Goal: Navigation & Orientation: Find specific page/section

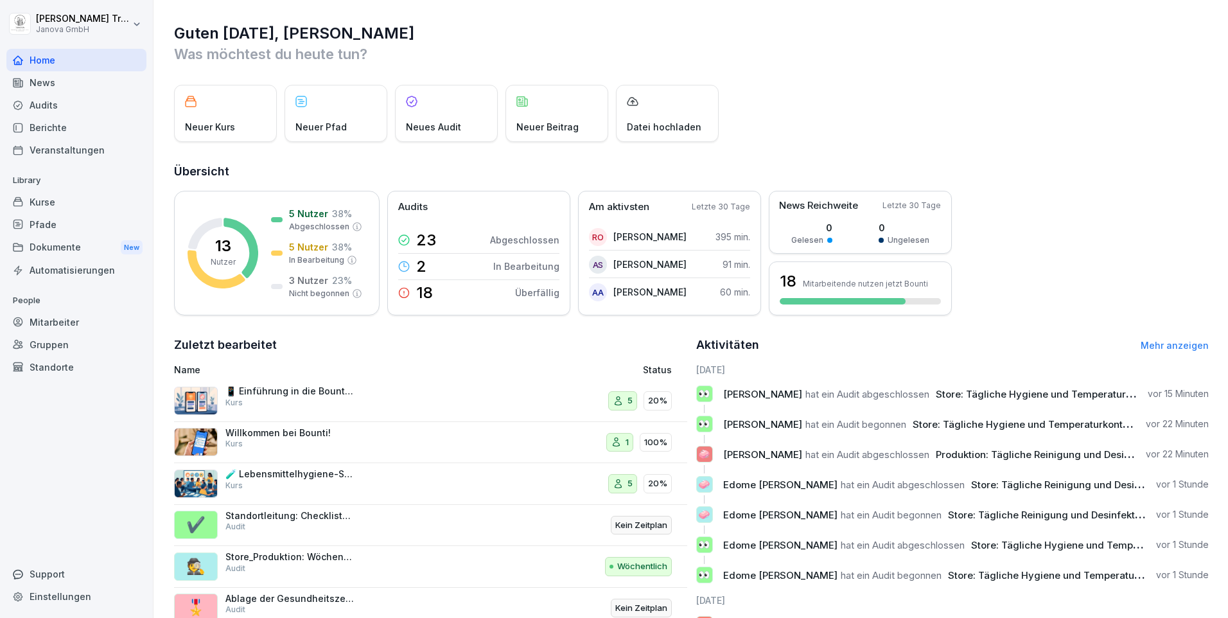
click at [32, 124] on div "Berichte" at bounding box center [76, 127] width 140 height 22
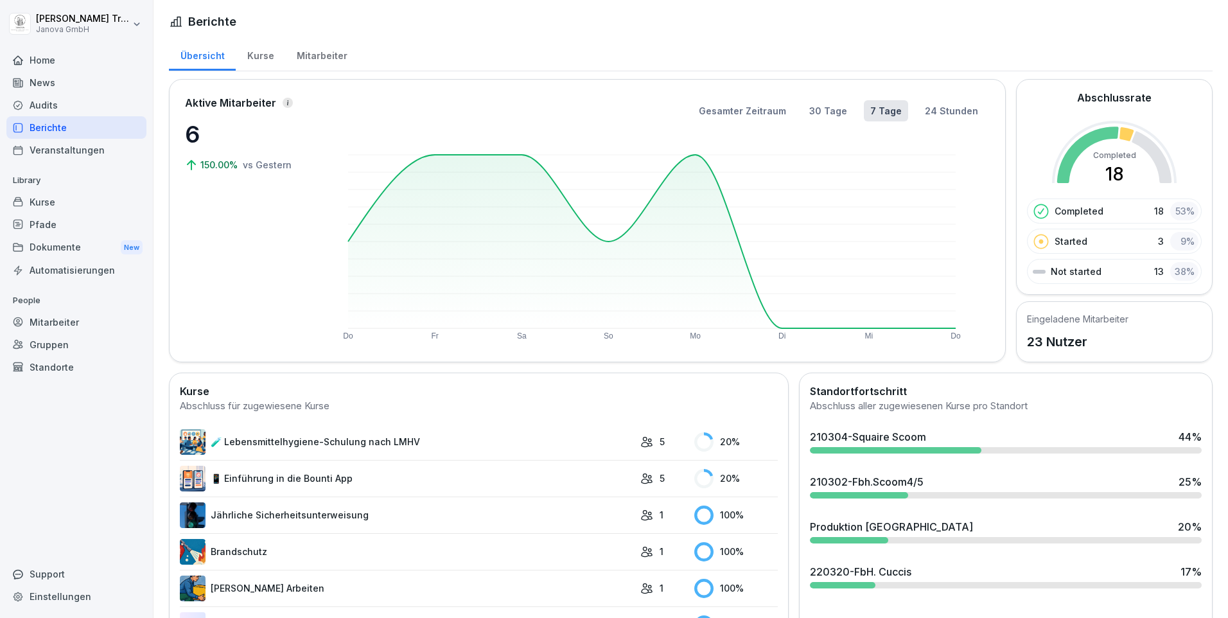
click at [257, 56] on div "Kurse" at bounding box center [260, 54] width 49 height 33
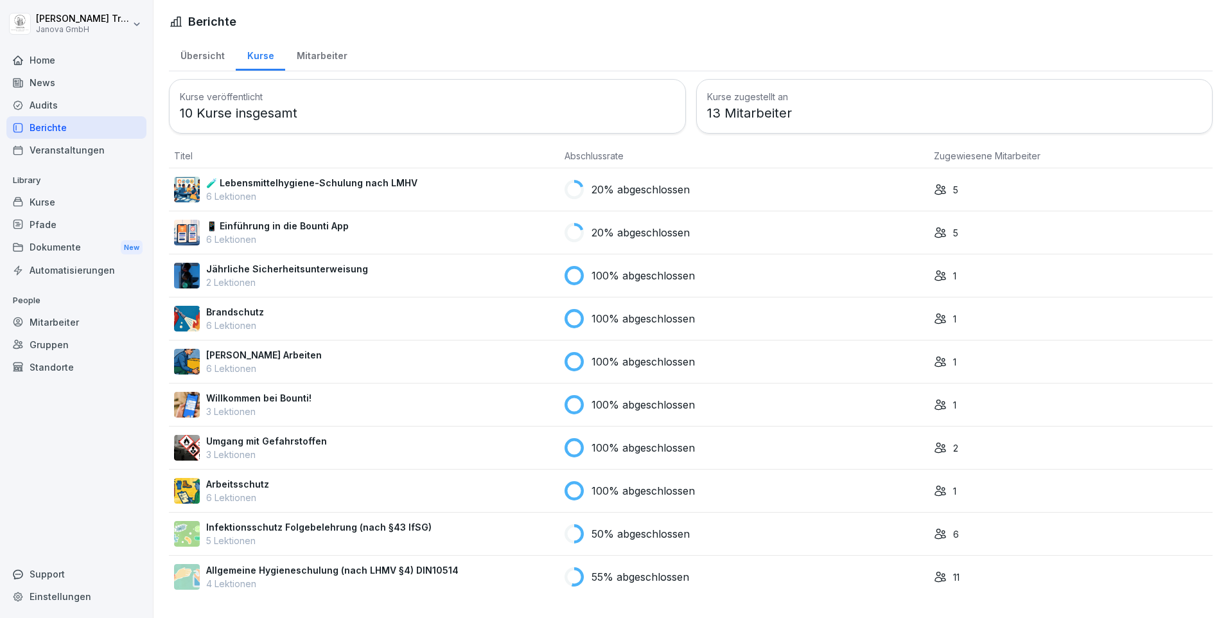
click at [48, 107] on div "Audits" at bounding box center [76, 105] width 140 height 22
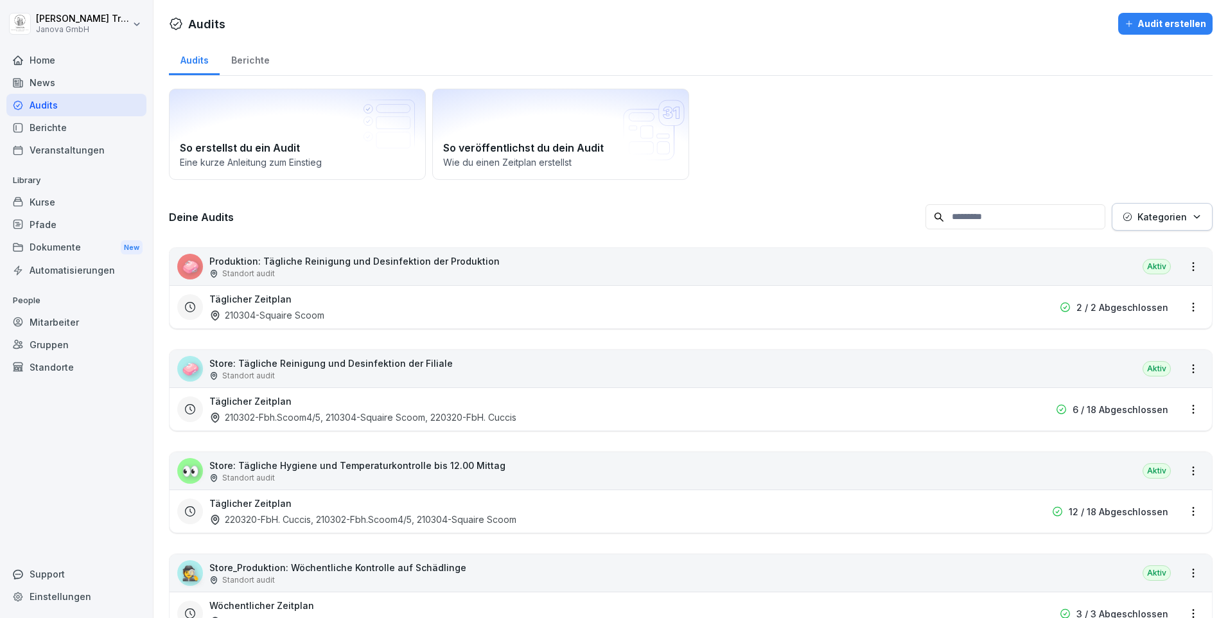
click at [256, 58] on div "Berichte" at bounding box center [250, 58] width 61 height 33
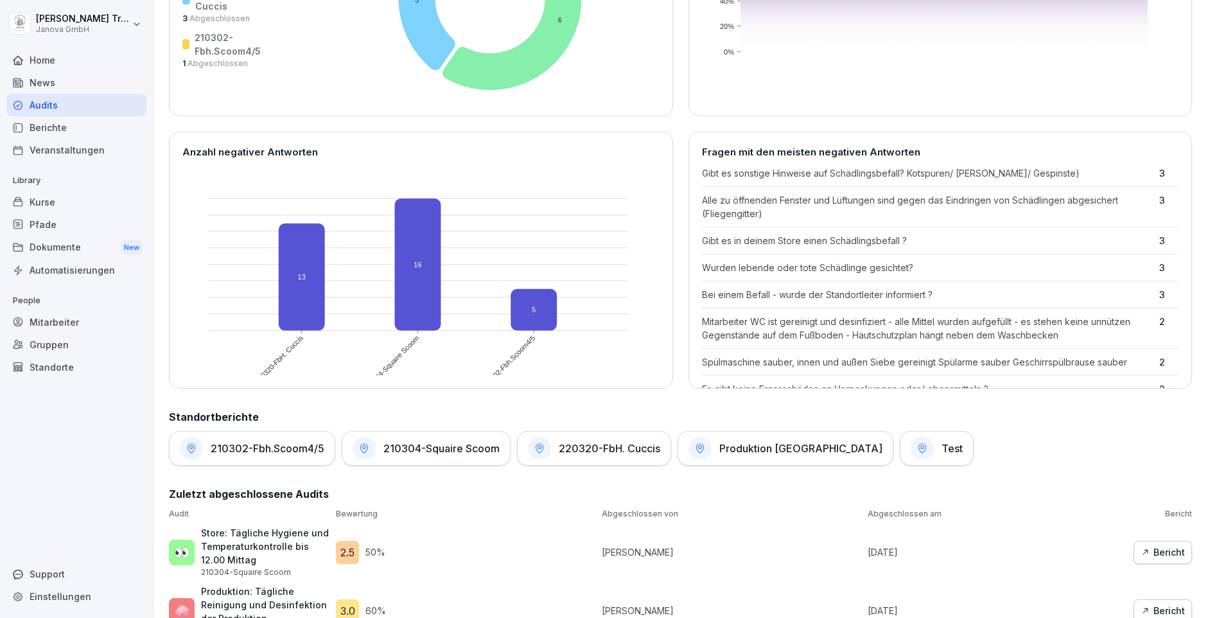
scroll to position [514, 0]
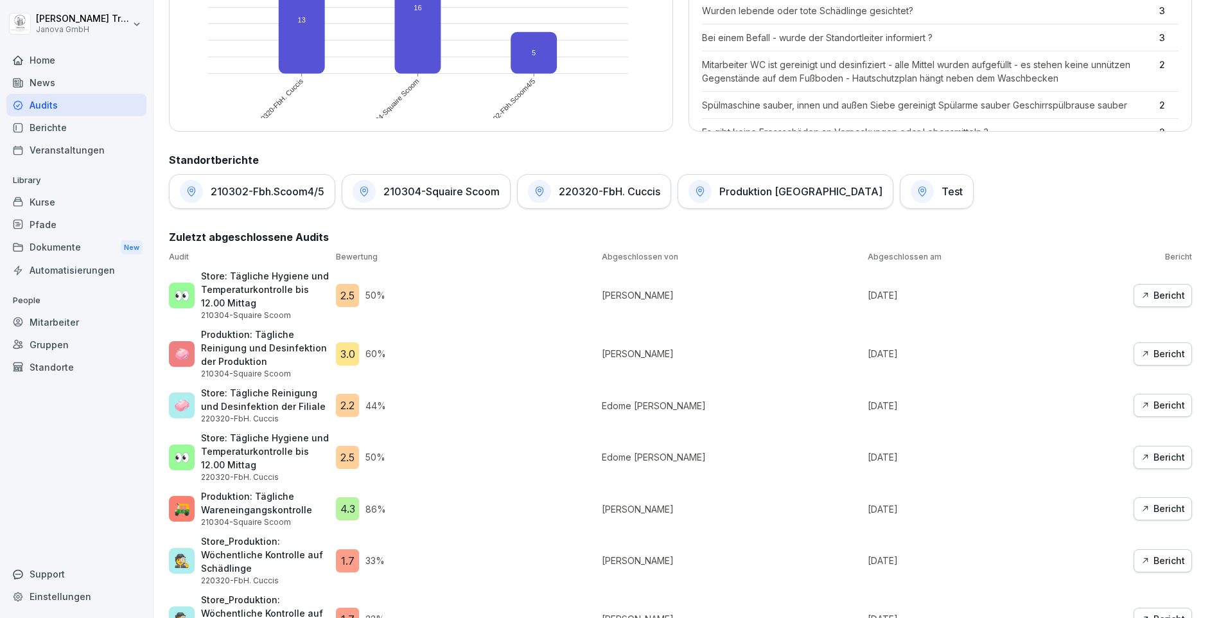
click at [1151, 460] on div "Bericht" at bounding box center [1162, 457] width 44 height 14
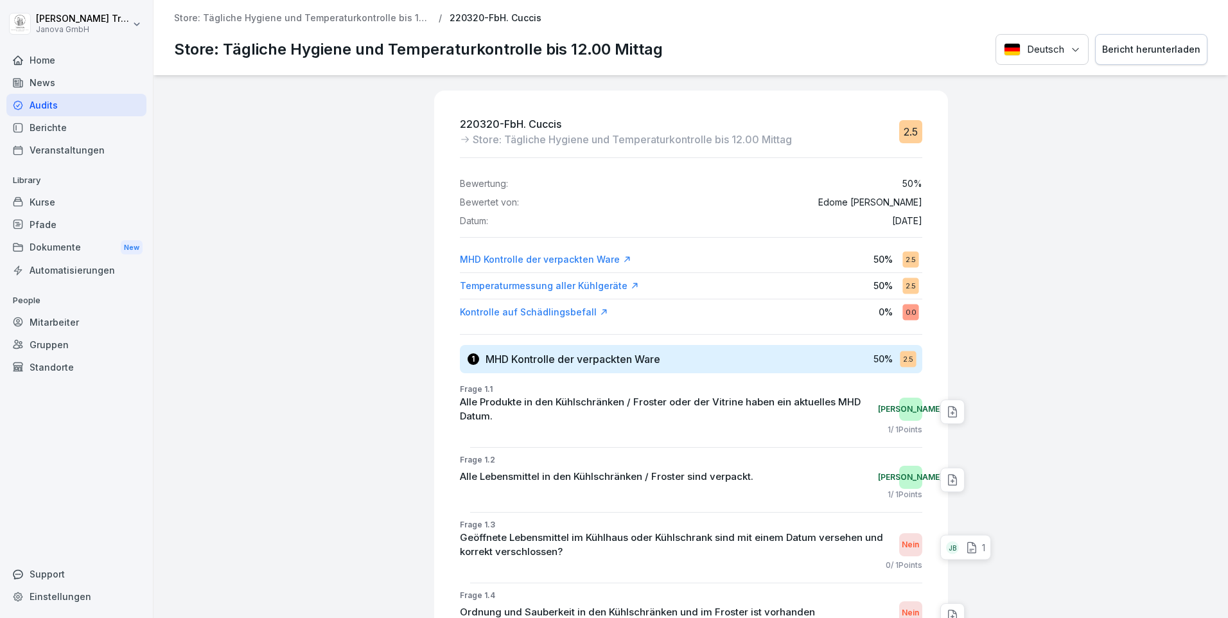
scroll to position [64, 0]
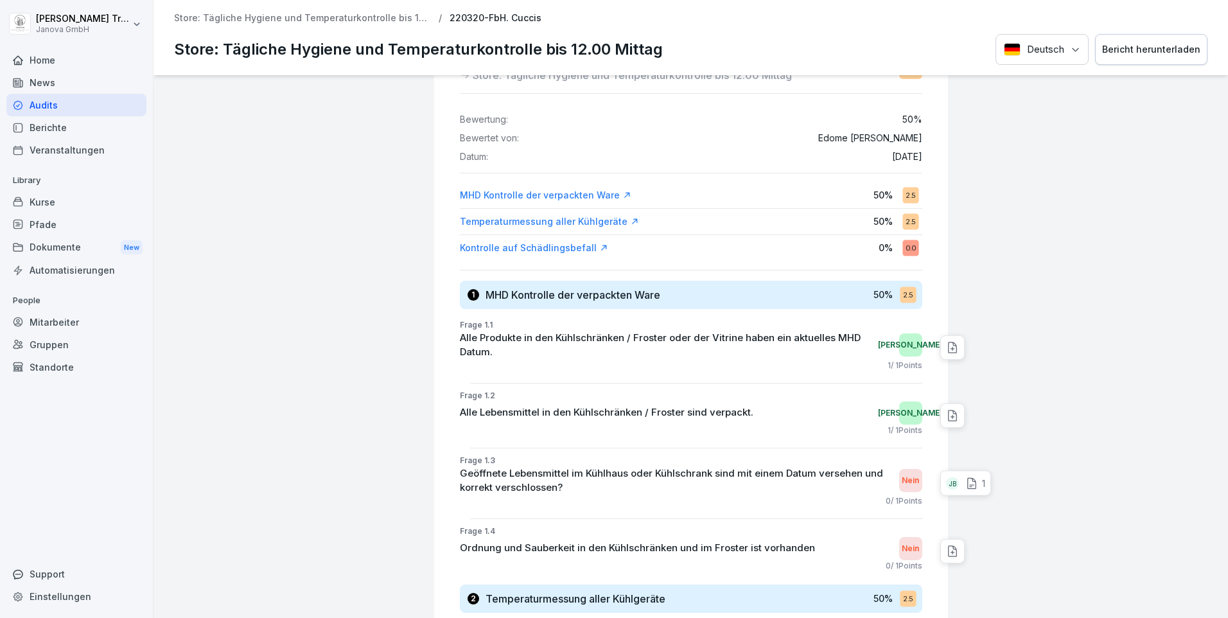
click at [963, 471] on div "JB 1" at bounding box center [965, 483] width 51 height 25
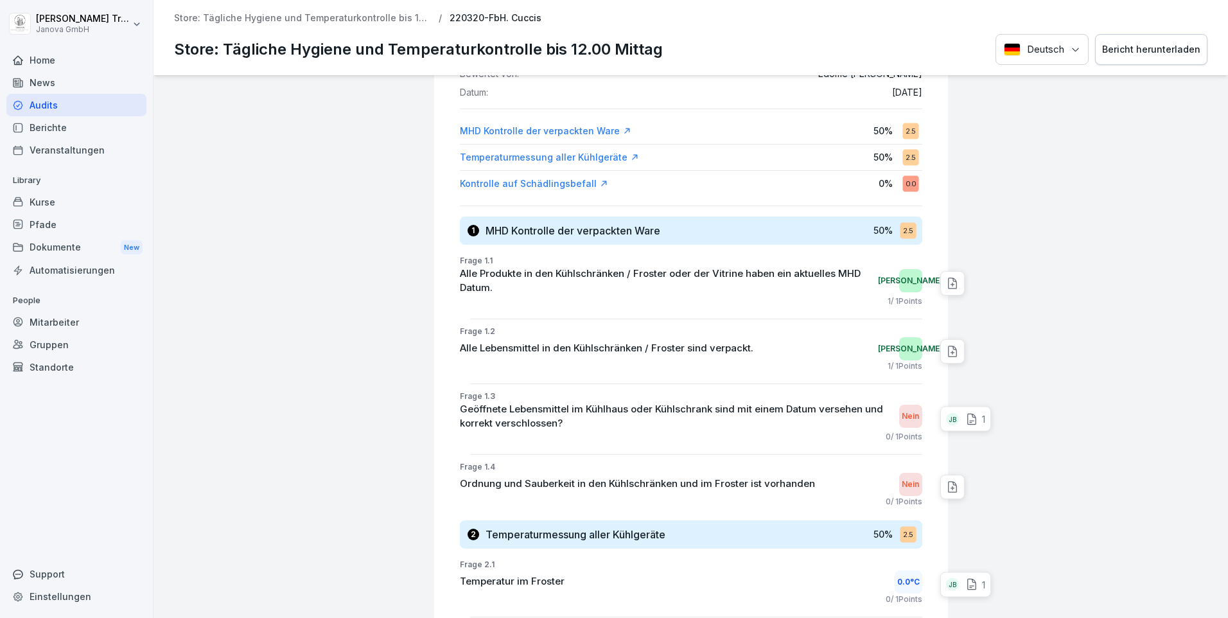
scroll to position [257, 0]
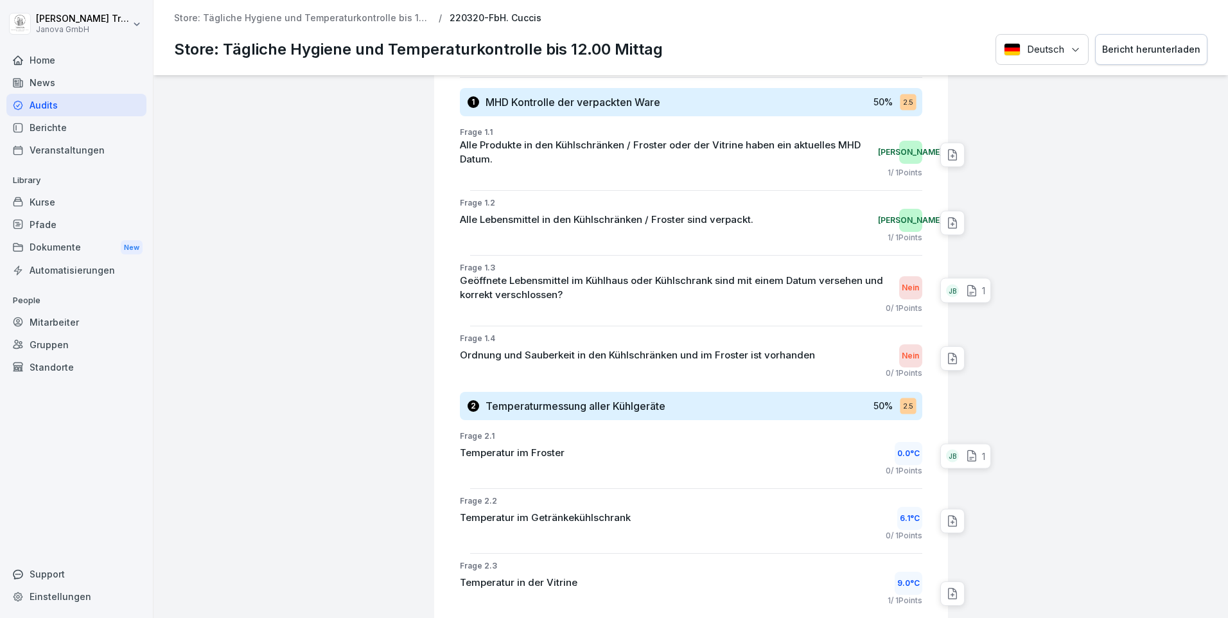
click at [965, 450] on icon at bounding box center [971, 455] width 13 height 13
click at [1040, 419] on div at bounding box center [1088, 572] width 269 height 1508
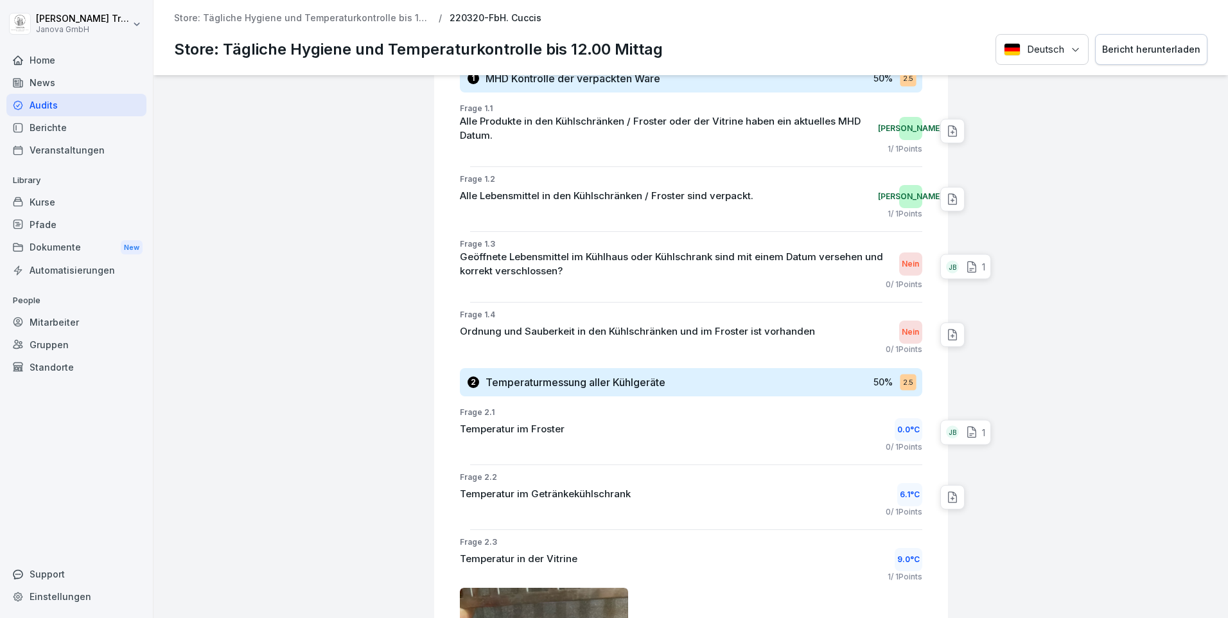
scroll to position [0, 0]
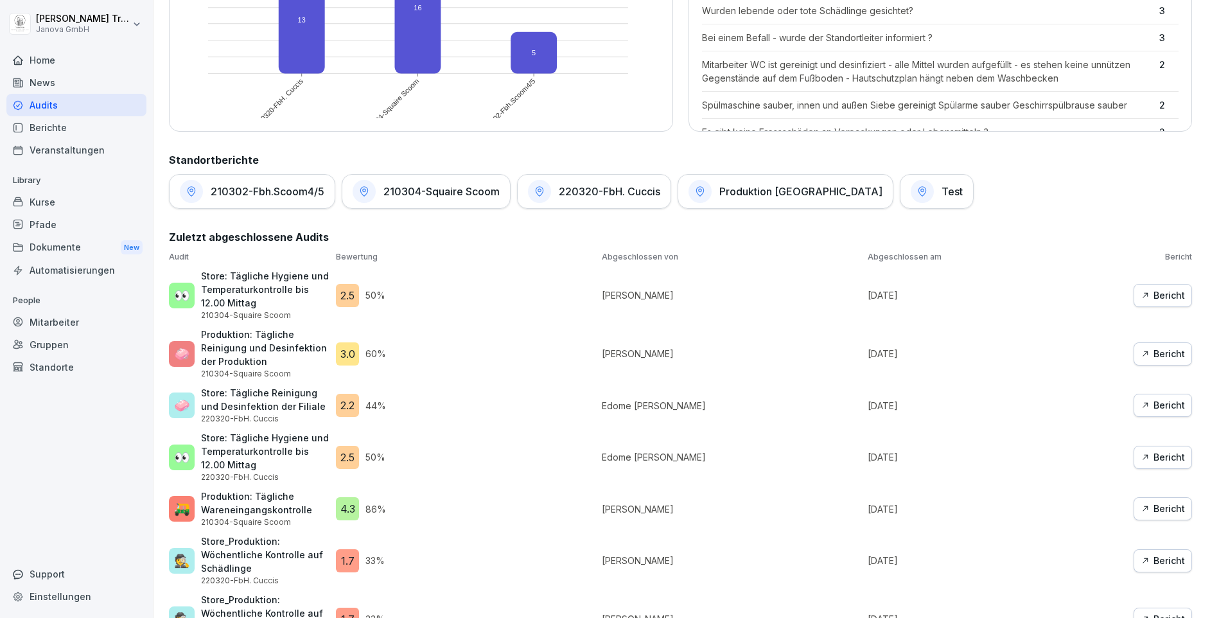
scroll to position [642, 0]
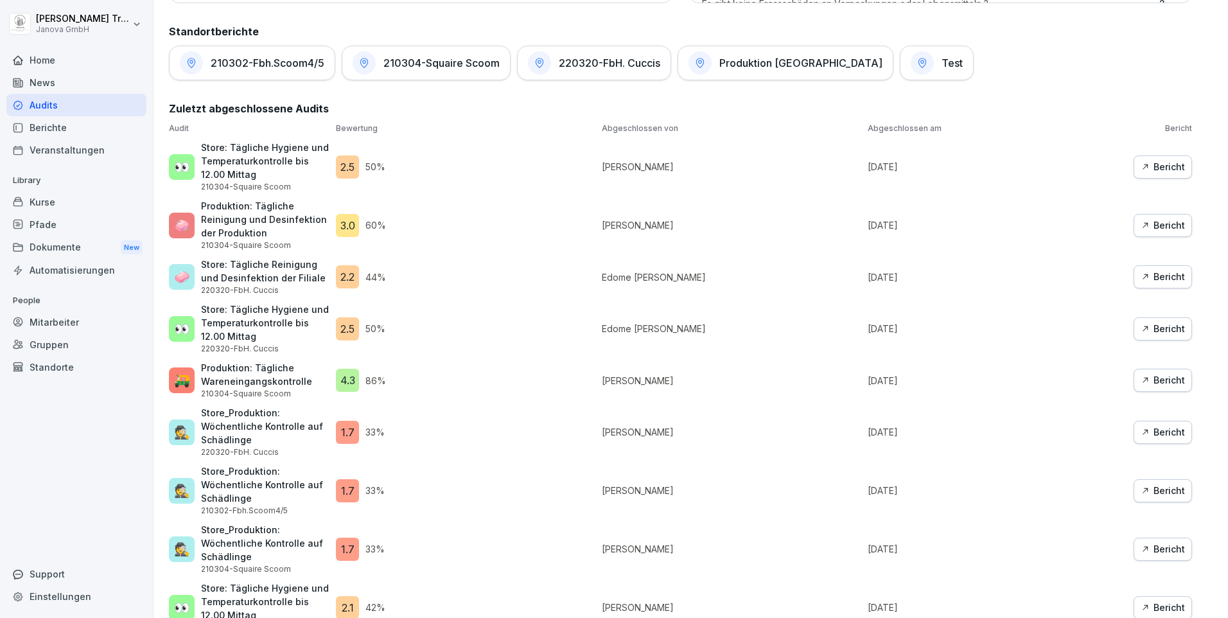
click at [1146, 275] on div "Bericht" at bounding box center [1162, 277] width 44 height 14
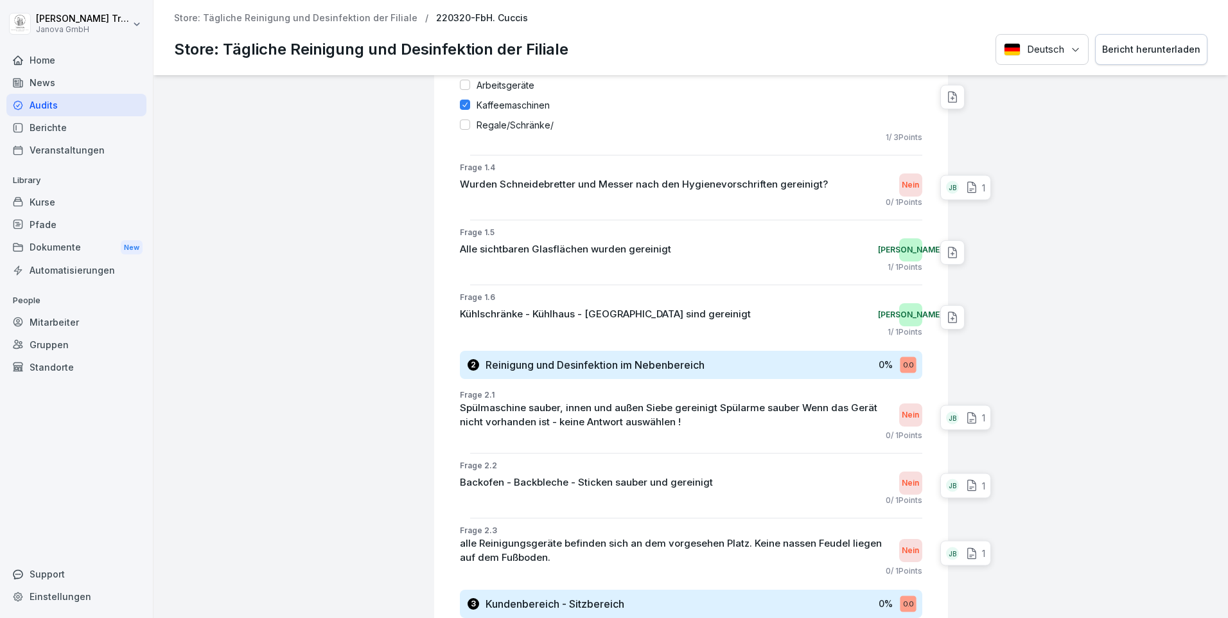
scroll to position [642, 0]
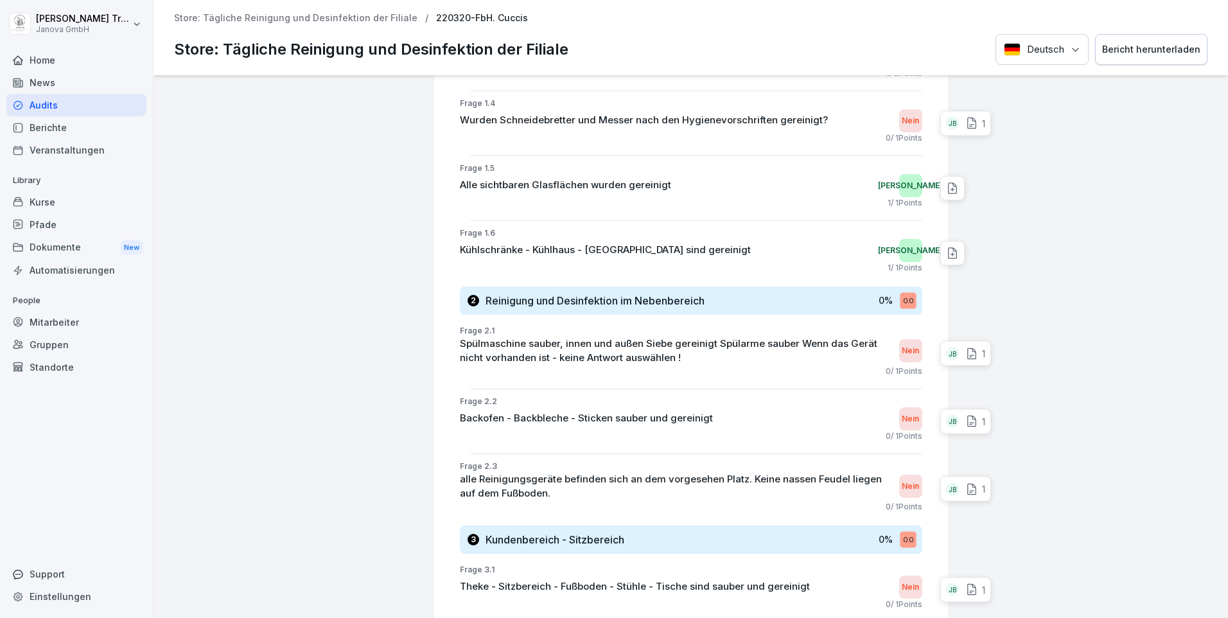
click at [982, 351] on p "1" at bounding box center [983, 353] width 3 height 13
click at [982, 423] on p "1" at bounding box center [983, 420] width 3 height 13
click at [982, 487] on p "1" at bounding box center [983, 488] width 3 height 13
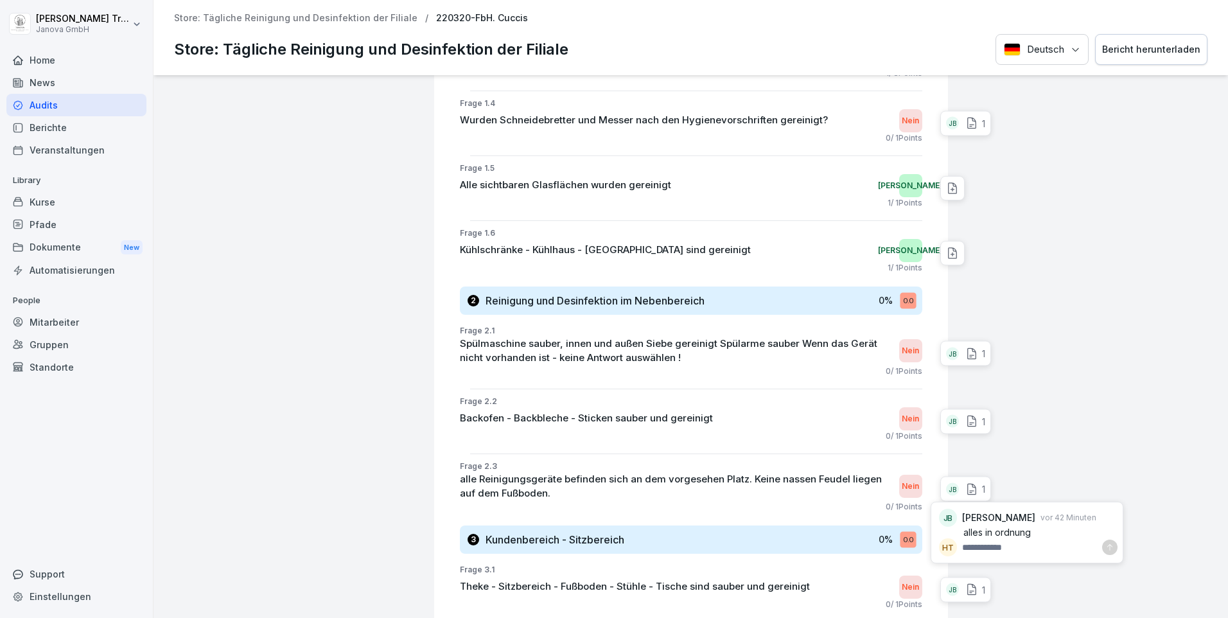
click at [982, 487] on p "1" at bounding box center [983, 488] width 3 height 13
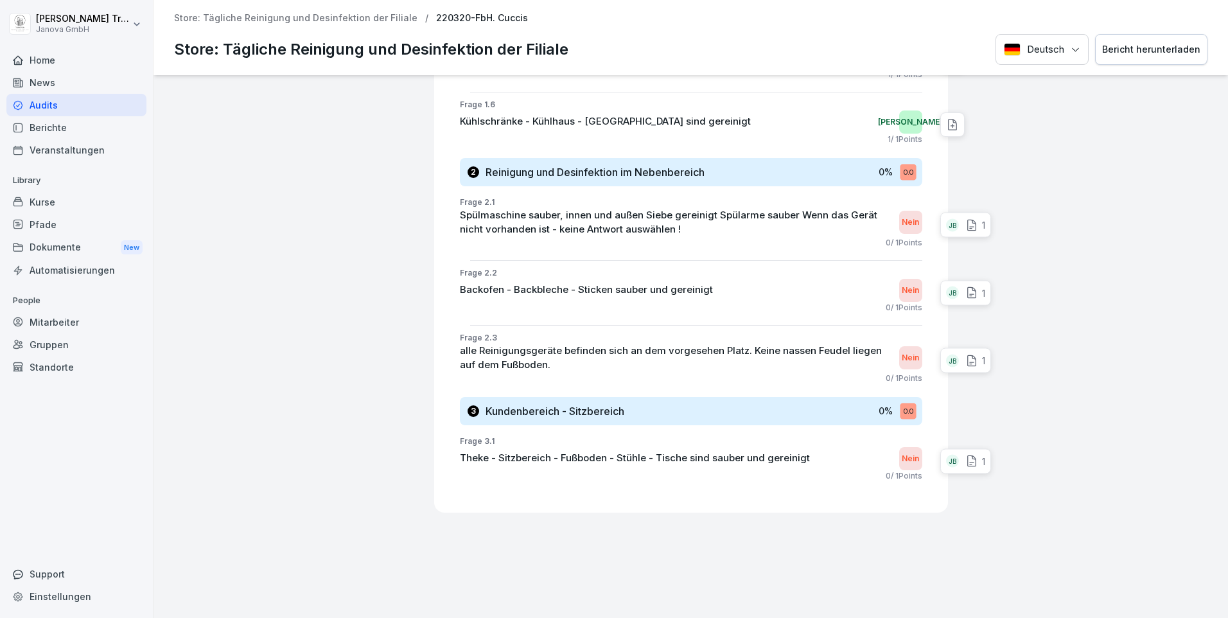
scroll to position [802, 0]
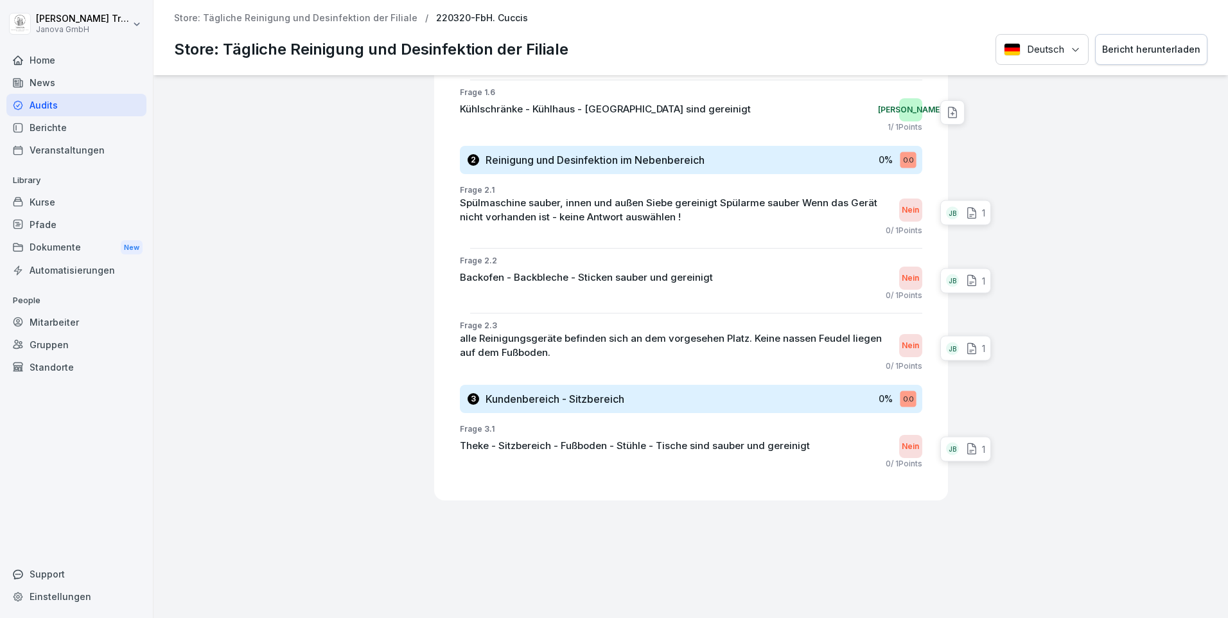
click at [982, 442] on p "1" at bounding box center [983, 448] width 3 height 13
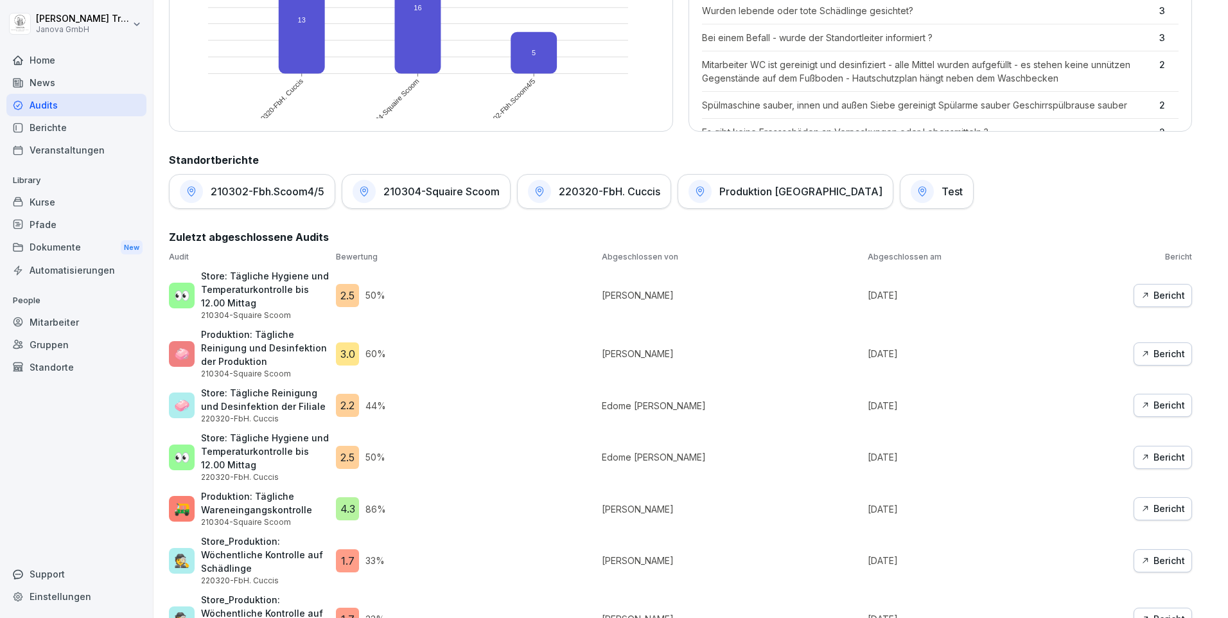
scroll to position [578, 0]
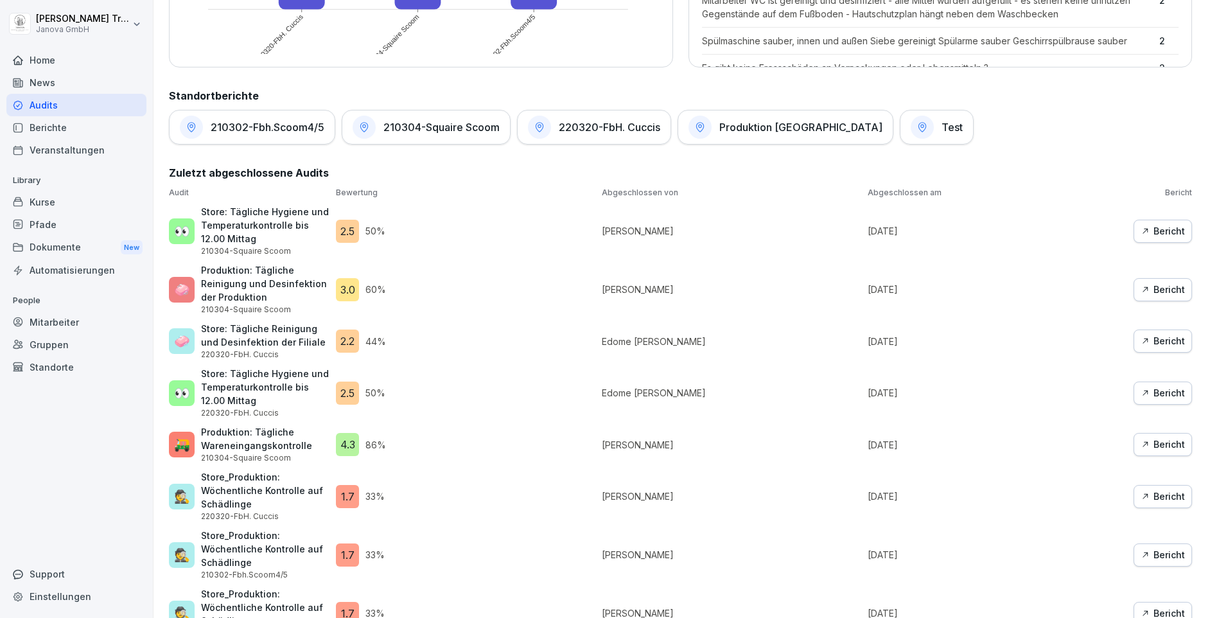
click at [1151, 227] on div "Bericht" at bounding box center [1162, 231] width 44 height 14
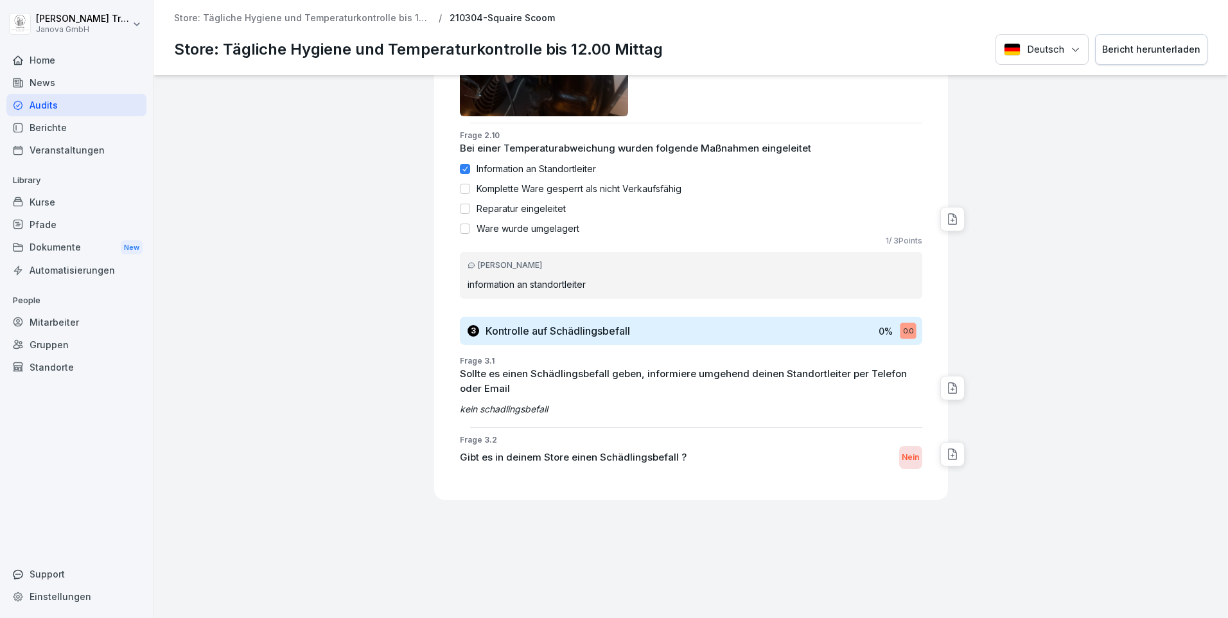
scroll to position [2007, 0]
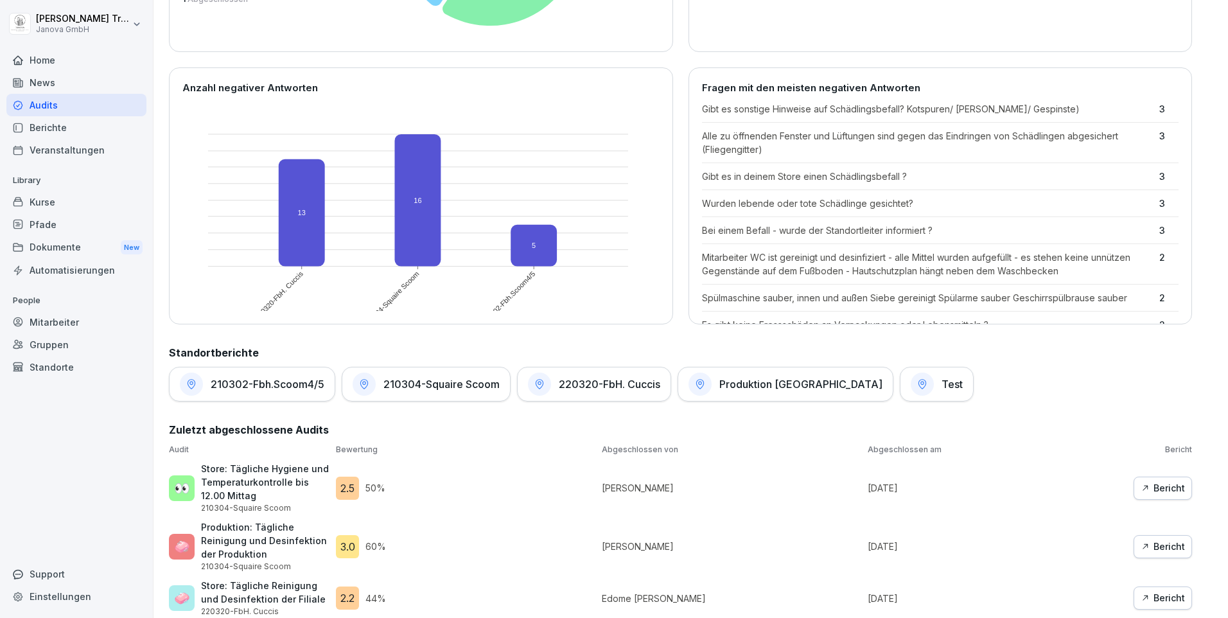
scroll to position [578, 0]
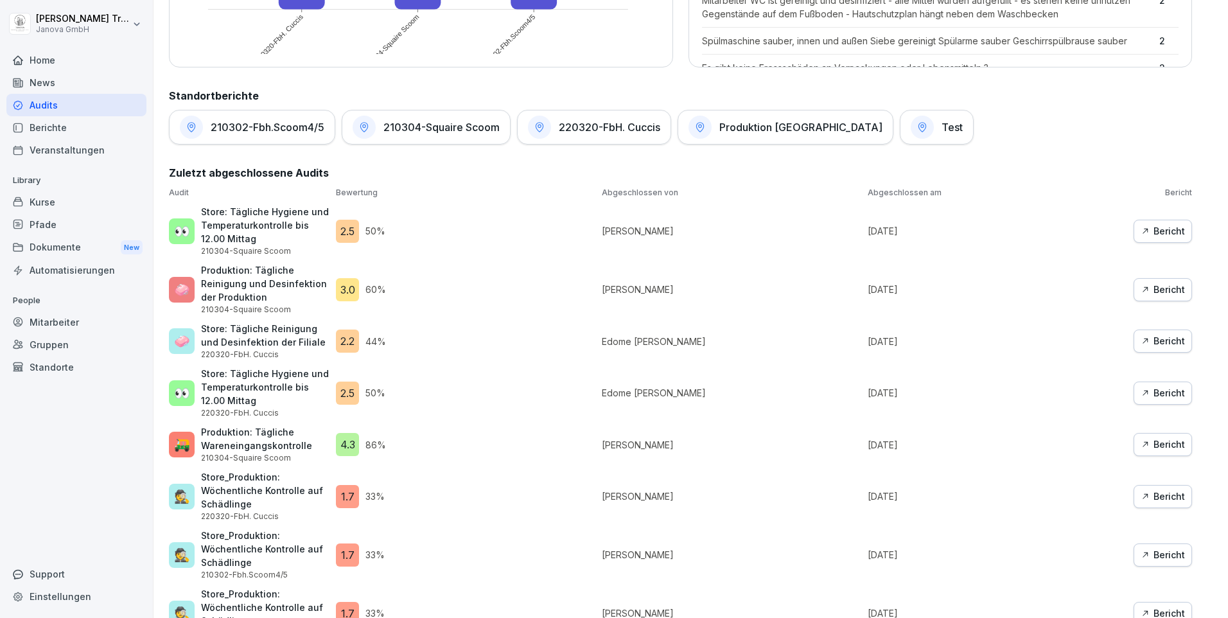
click at [1145, 231] on div "Bericht" at bounding box center [1162, 231] width 44 height 14
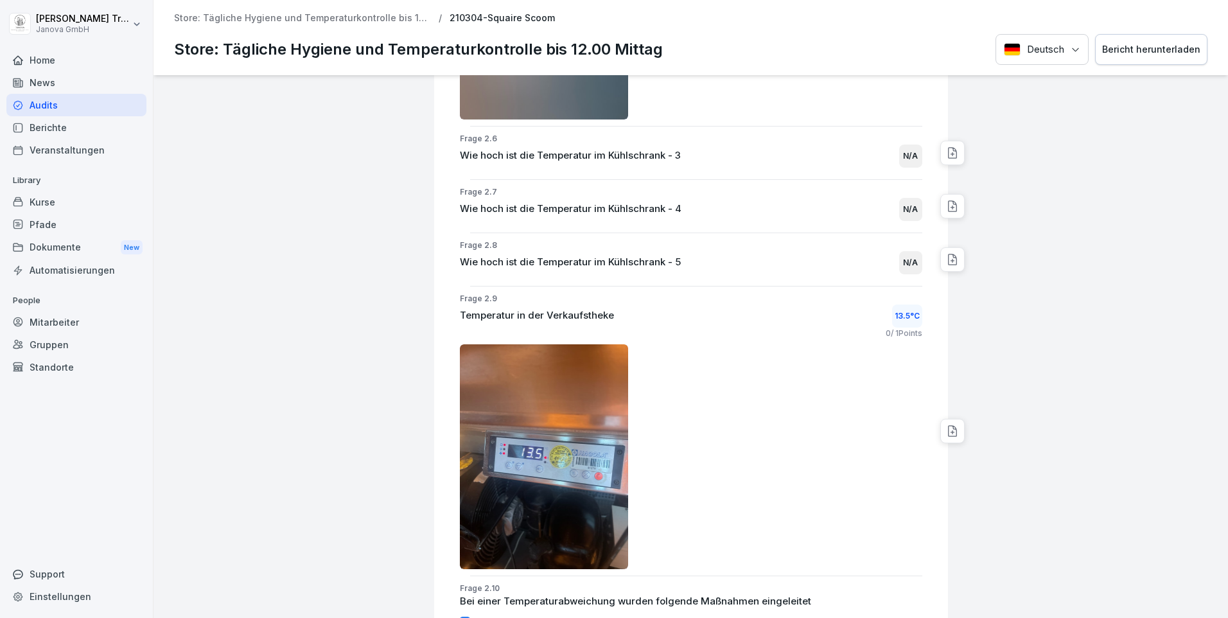
scroll to position [2055, 0]
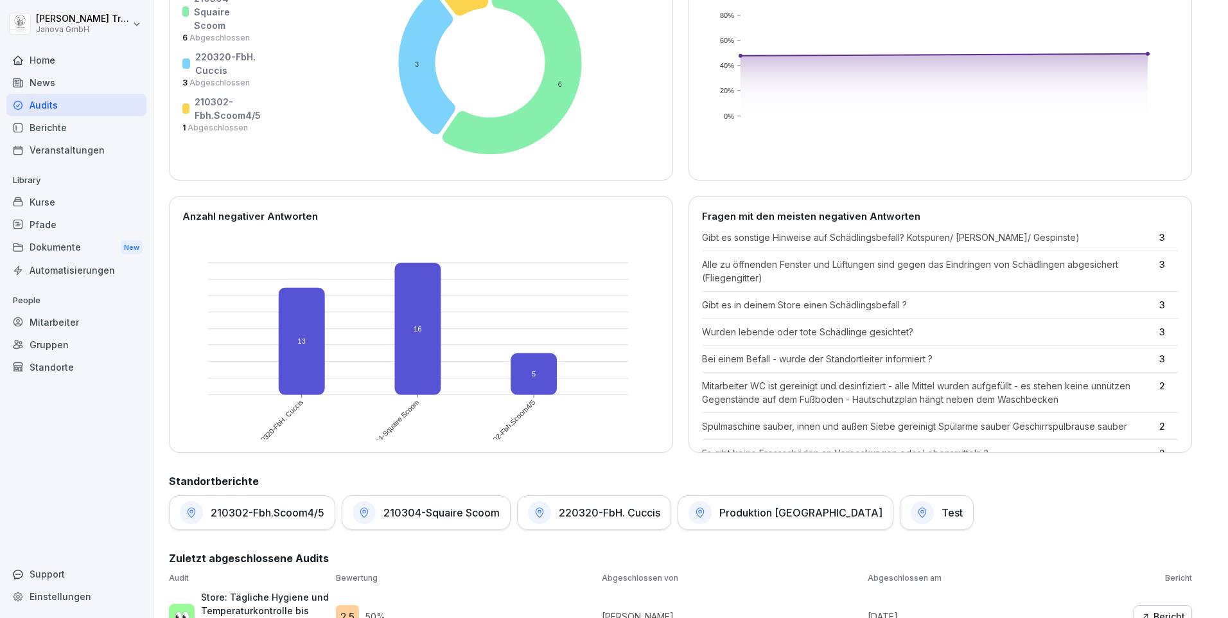
scroll to position [257, 0]
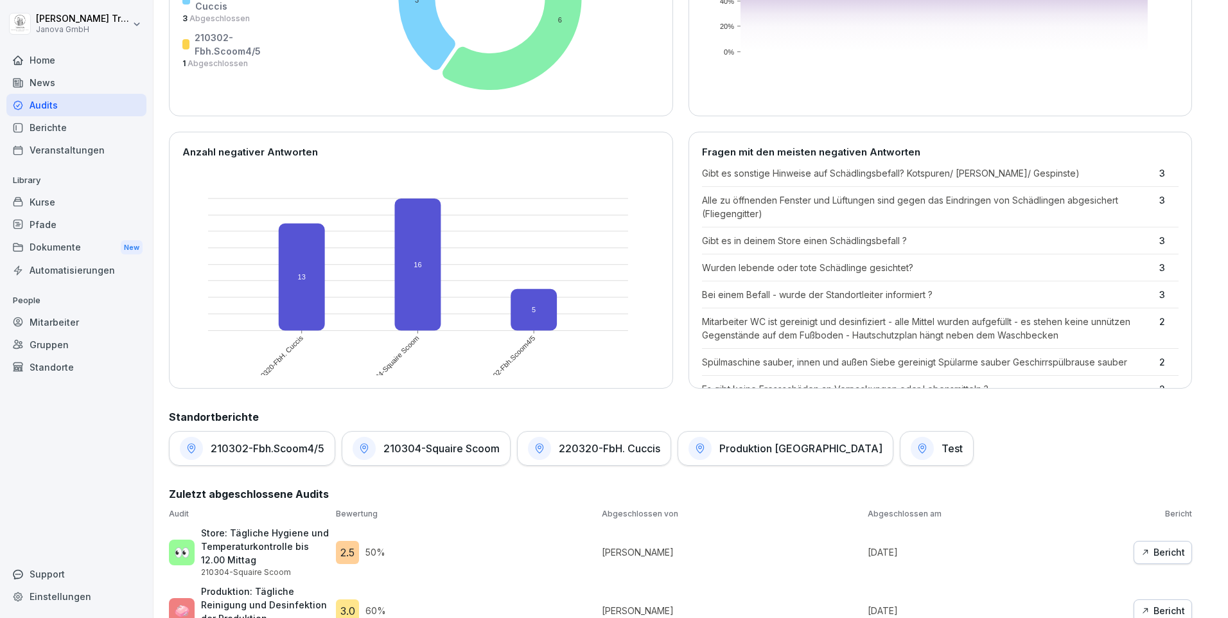
click at [295, 451] on h1 "210302-Fbh.Scoom4/5" at bounding box center [268, 448] width 114 height 13
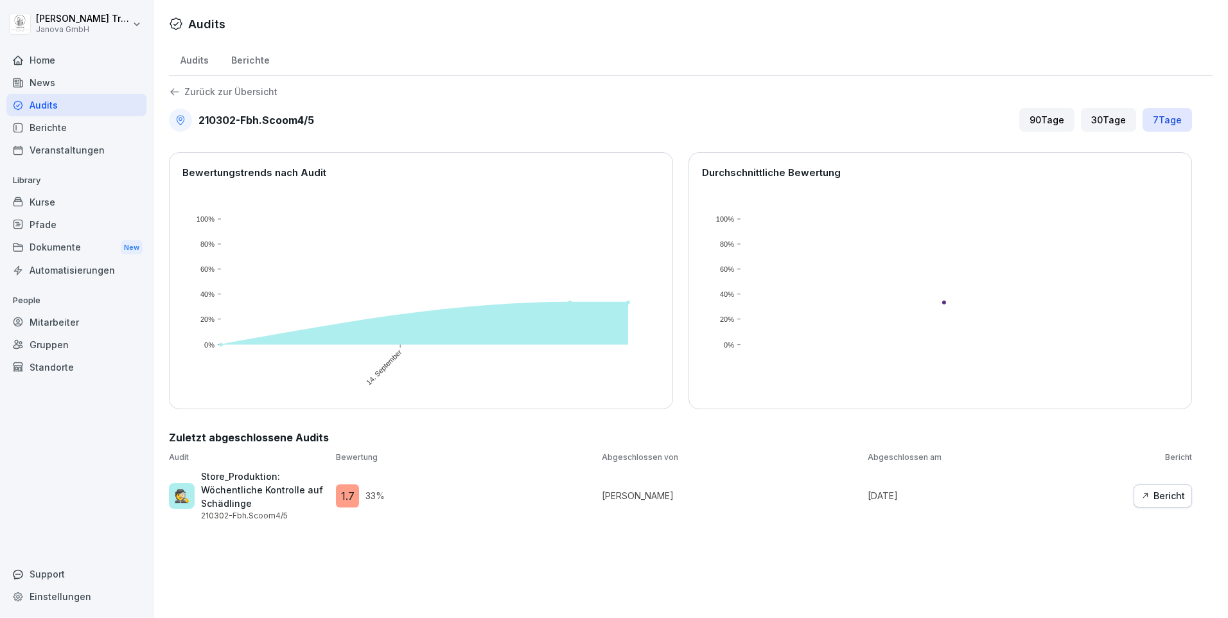
click at [217, 92] on p "Zurück zur Übersicht" at bounding box center [230, 92] width 93 height 0
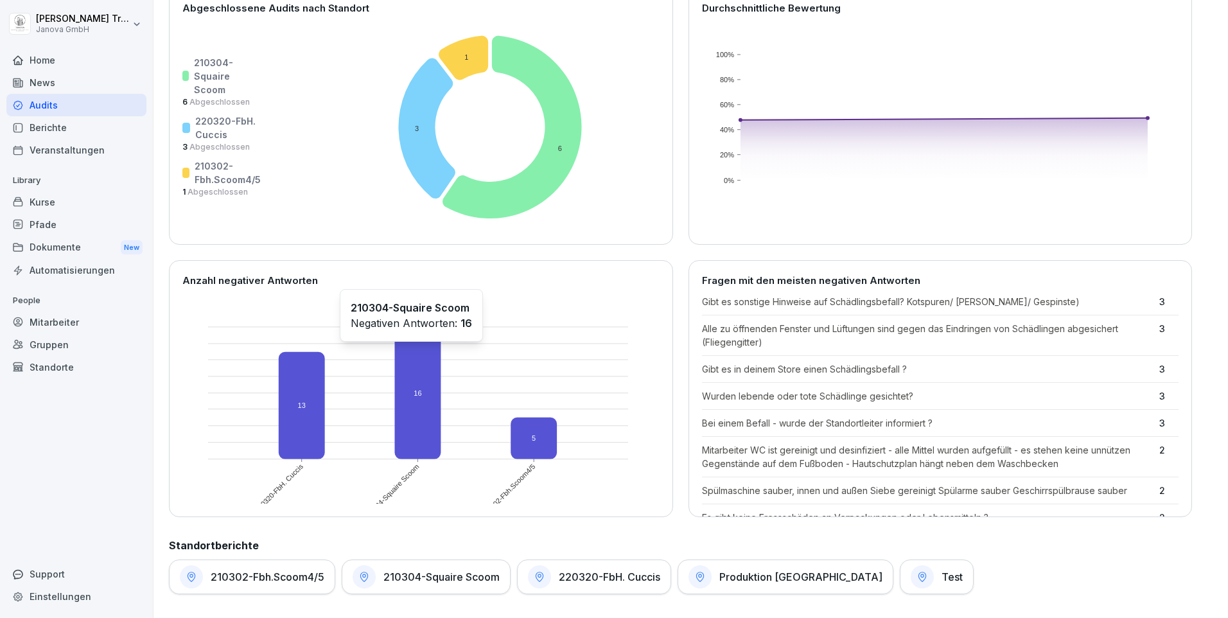
scroll to position [193, 0]
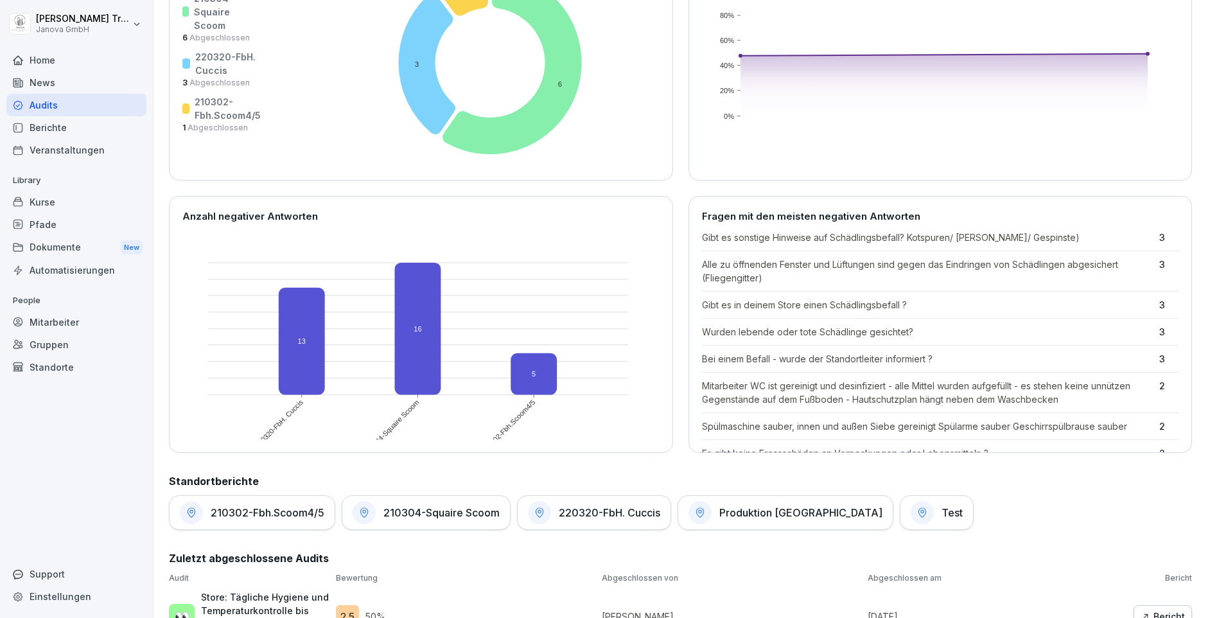
click at [471, 514] on h1 "210304-Squaire Scoom" at bounding box center [441, 512] width 116 height 13
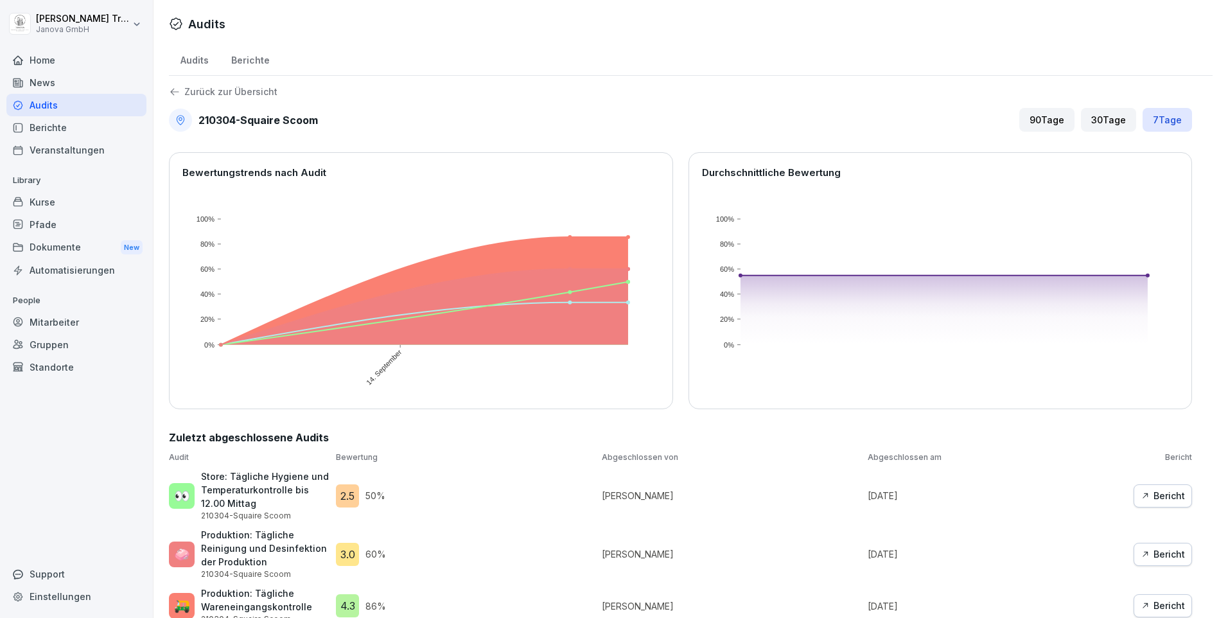
click at [266, 92] on p "Zurück zur Übersicht" at bounding box center [230, 92] width 93 height 0
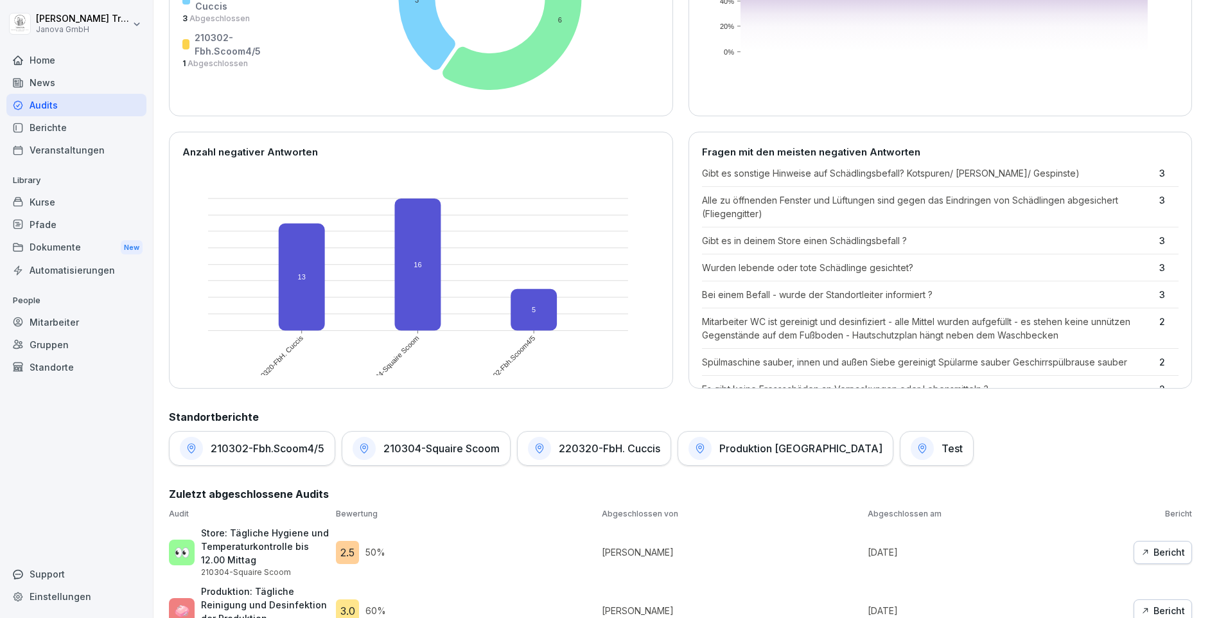
scroll to position [321, 0]
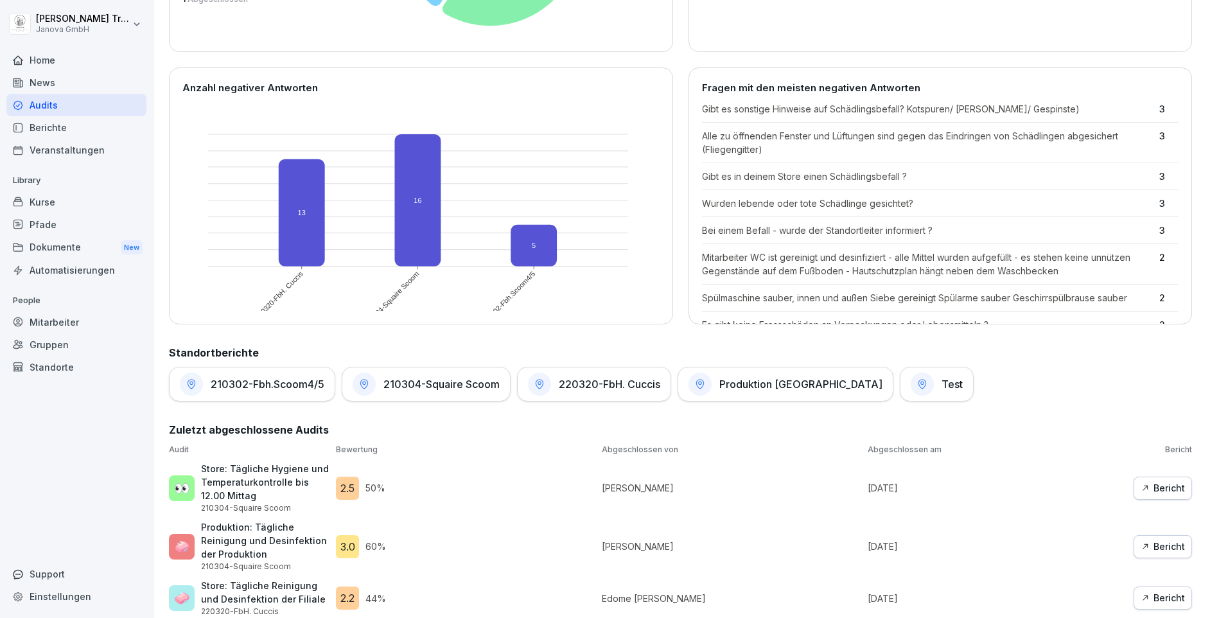
click at [620, 379] on h1 "220320-FbH. Cuccis" at bounding box center [609, 384] width 101 height 13
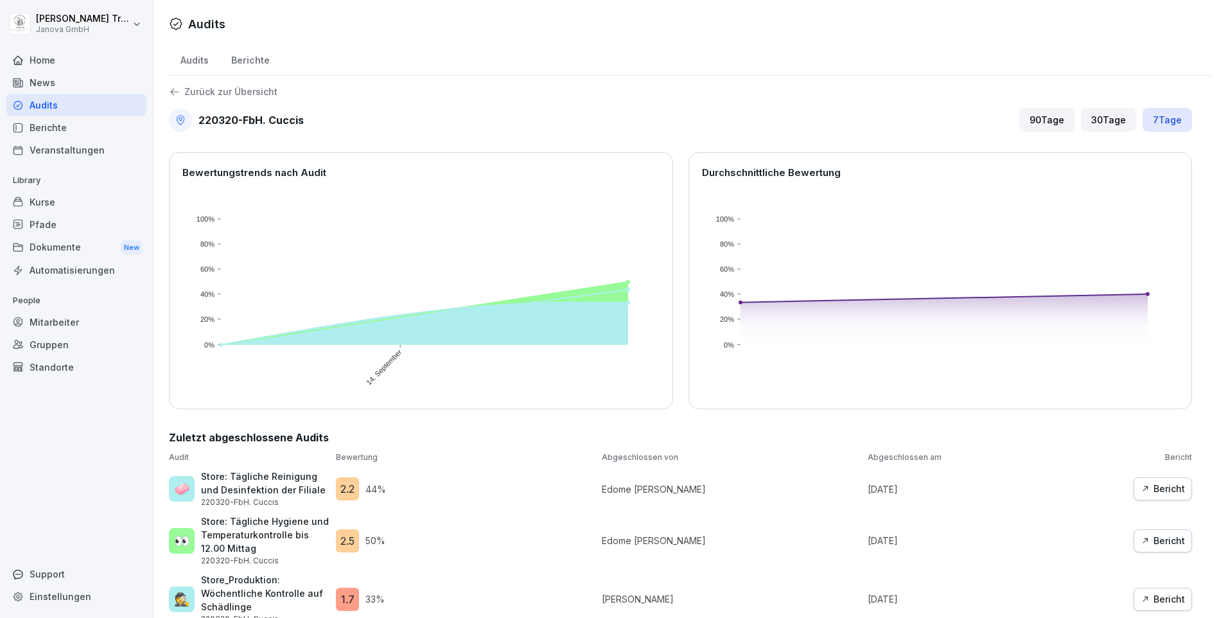
scroll to position [27, 0]
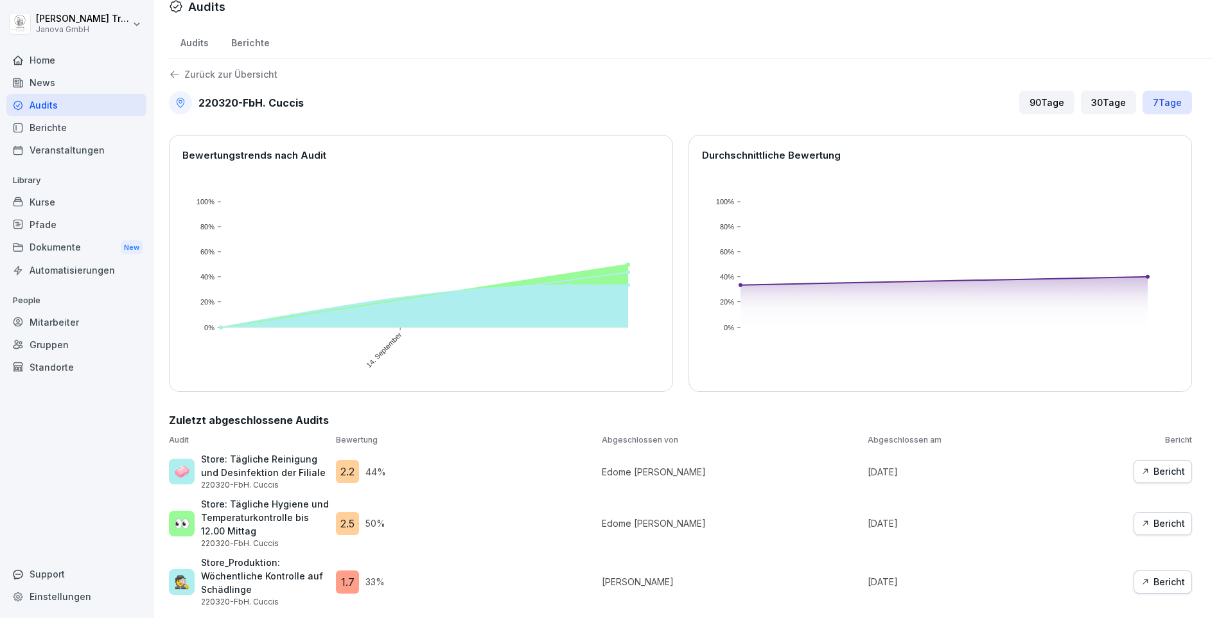
click at [213, 74] on p "Zurück zur Übersicht" at bounding box center [230, 74] width 93 height 0
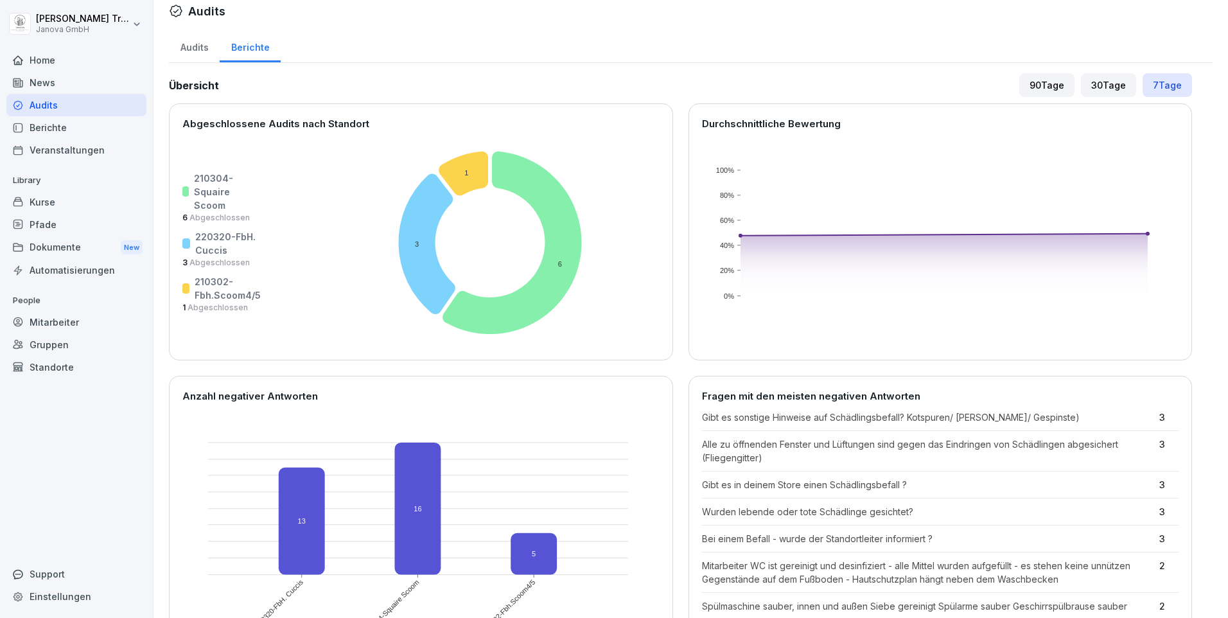
scroll to position [270, 0]
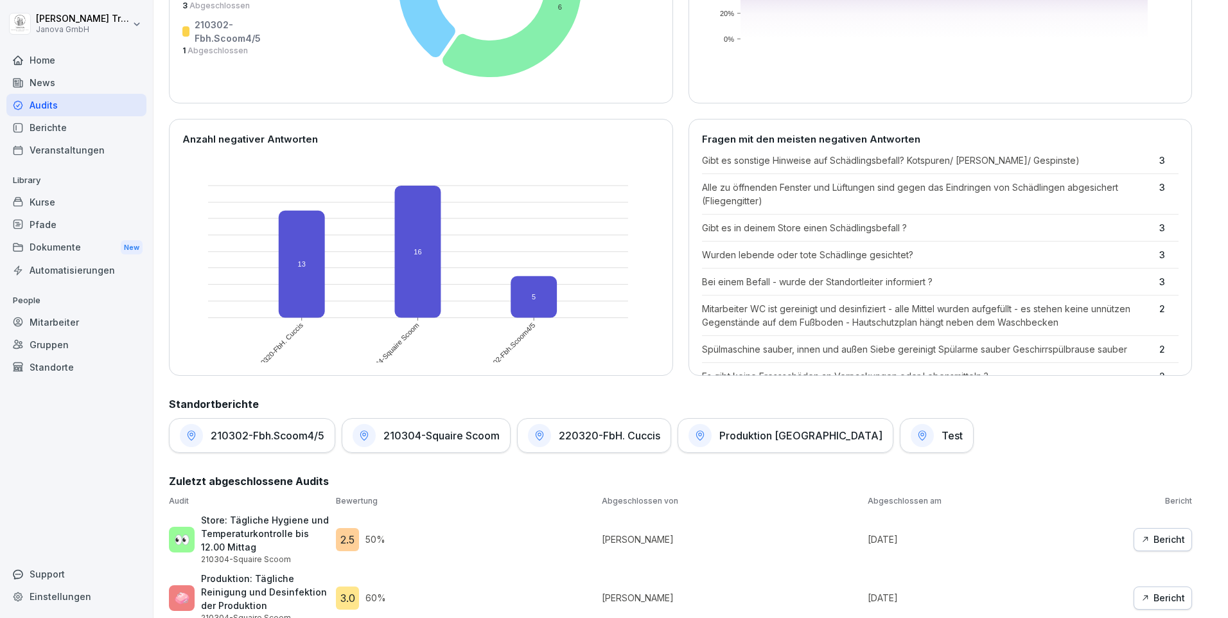
click at [722, 436] on h1 "Produktion [GEOGRAPHIC_DATA]" at bounding box center [800, 435] width 163 height 13
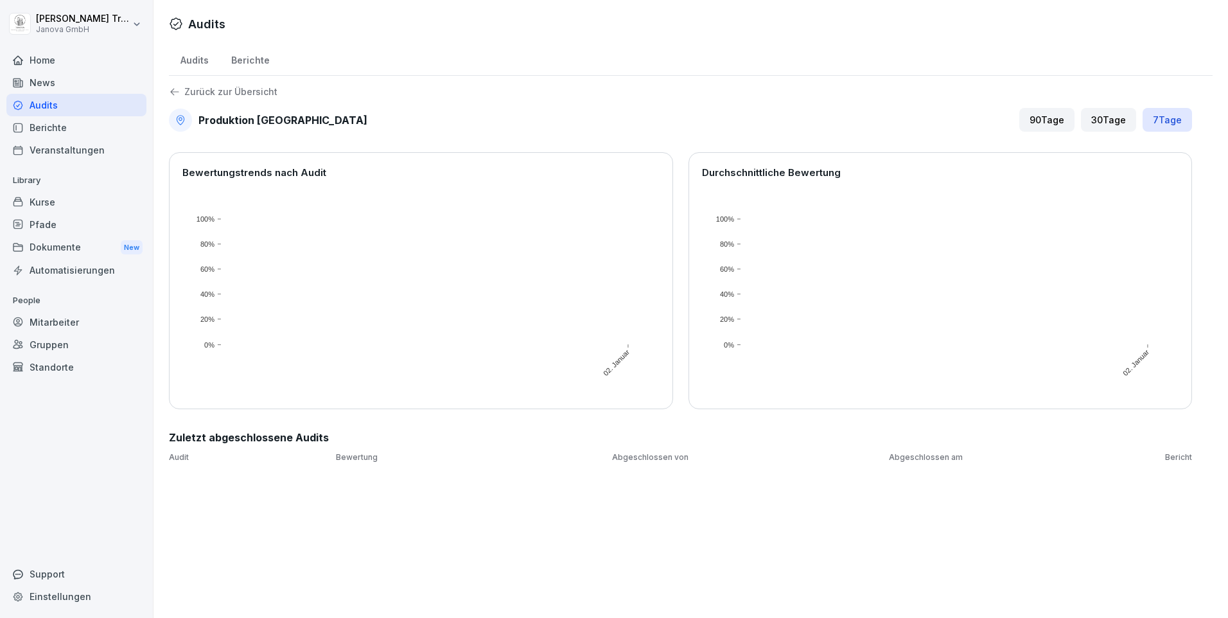
click at [32, 198] on div "Kurse" at bounding box center [76, 202] width 140 height 22
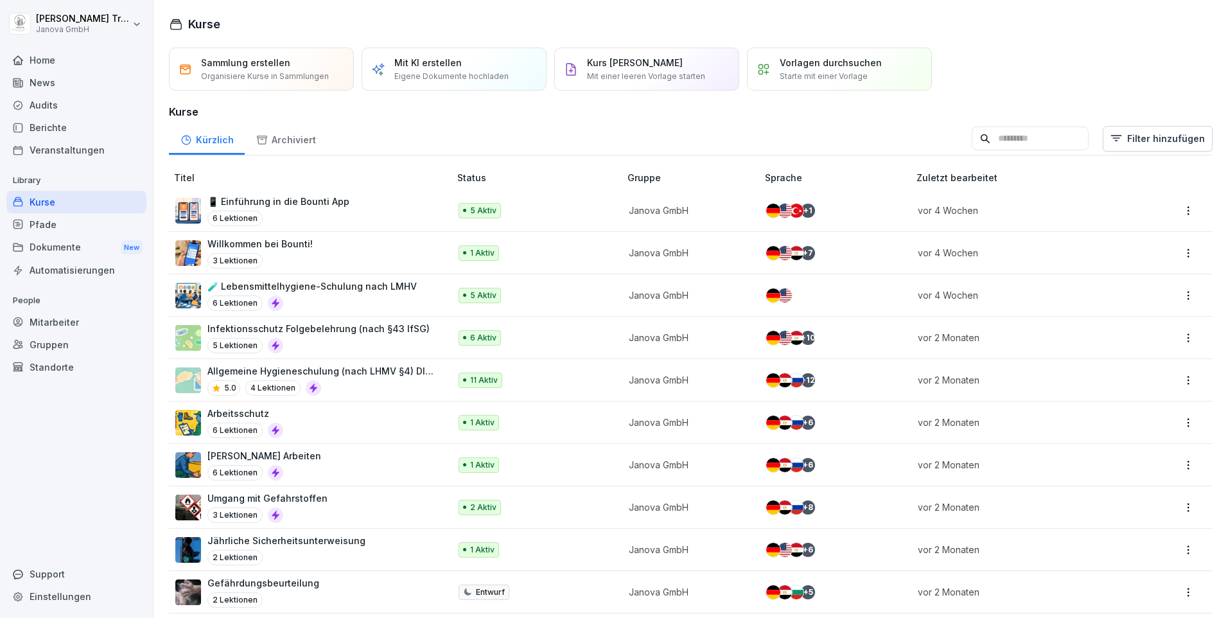
click at [55, 61] on div "Home" at bounding box center [76, 60] width 140 height 22
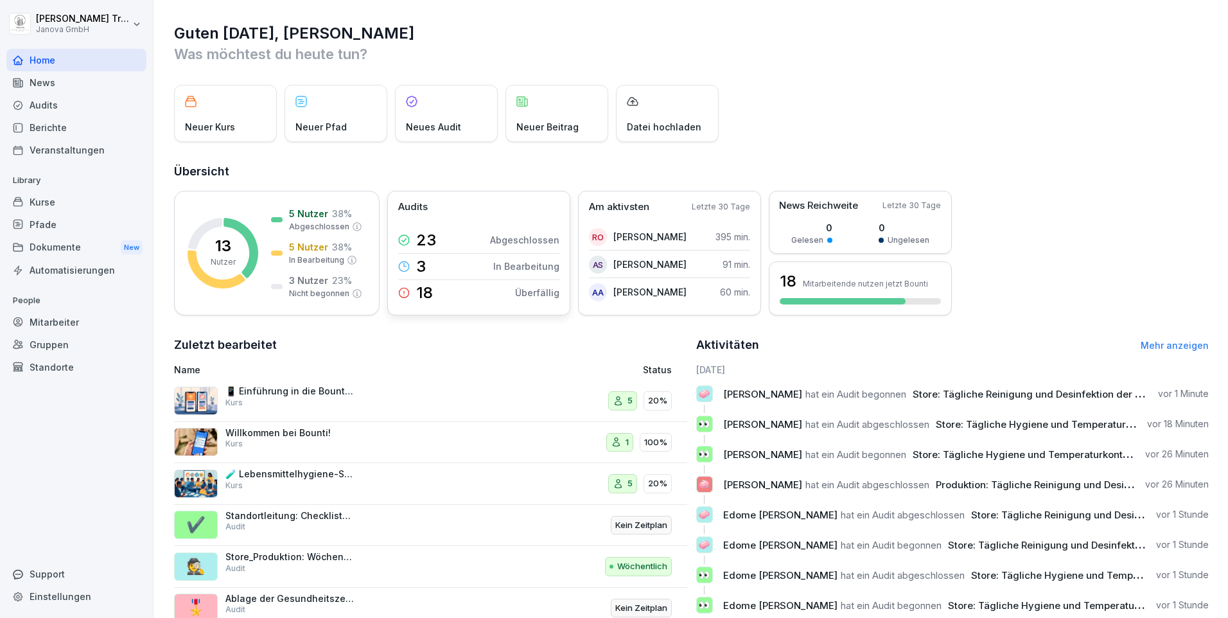
click at [548, 239] on p "Abgeschlossen" at bounding box center [524, 239] width 69 height 13
click at [329, 280] on div "3 Nutzer 23 %" at bounding box center [320, 280] width 63 height 13
click at [322, 258] on p "In Bearbeitung" at bounding box center [316, 260] width 55 height 12
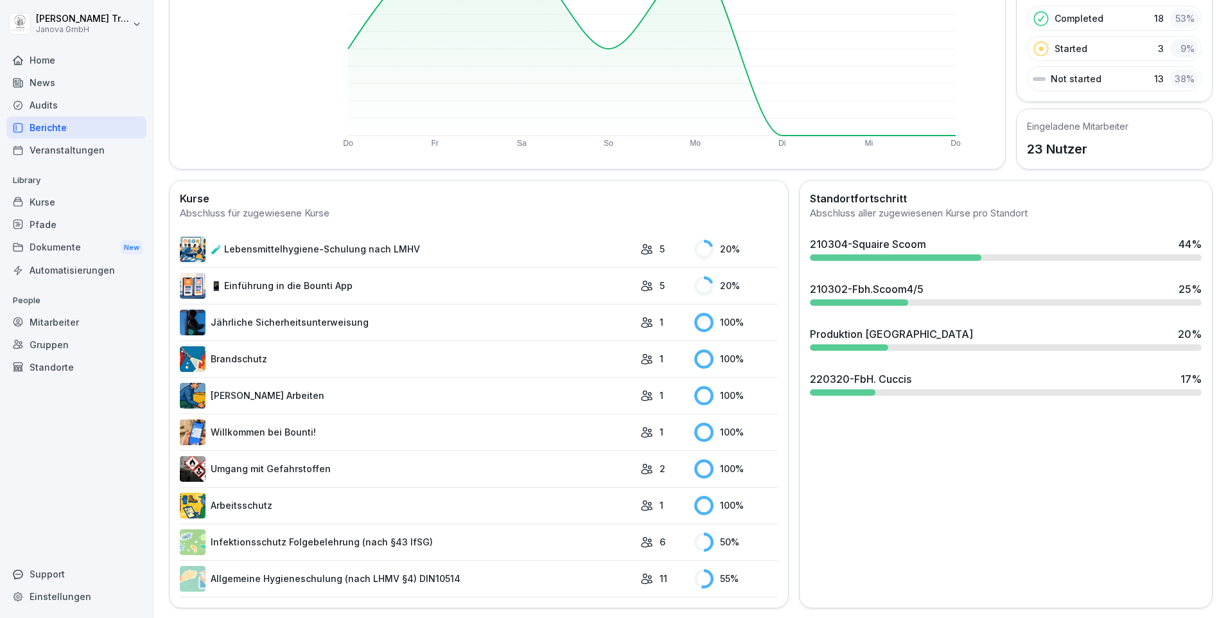
scroll to position [203, 0]
click at [874, 331] on div "Produktion [GEOGRAPHIC_DATA] 20 %" at bounding box center [1006, 337] width 402 height 35
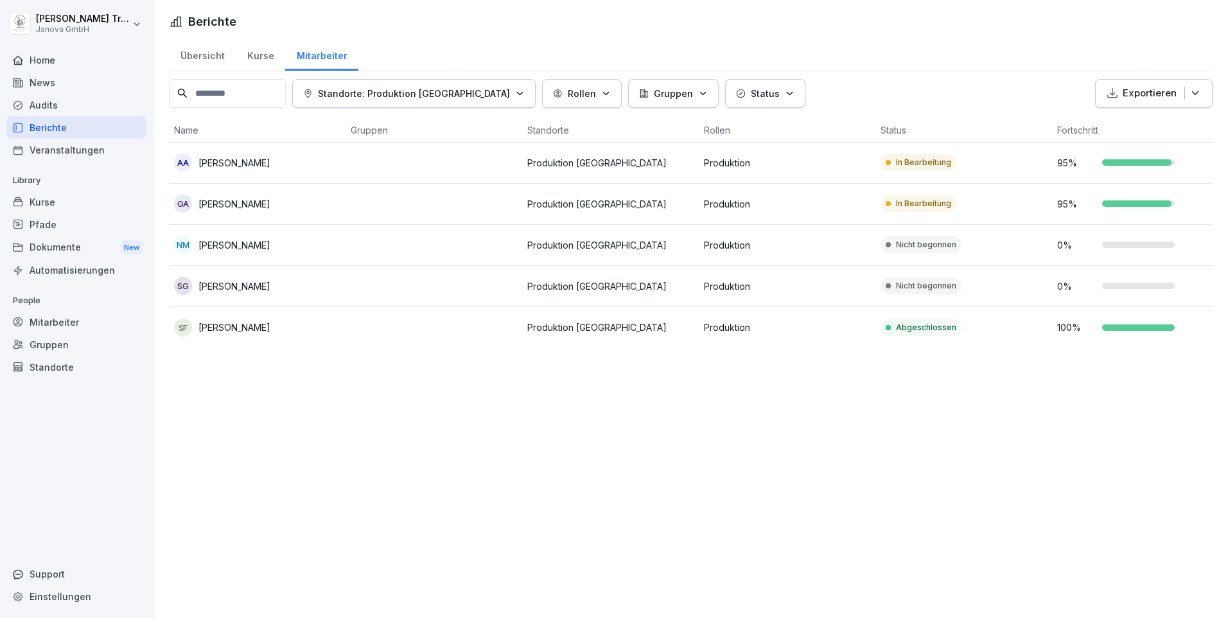
click at [265, 58] on div "Kurse" at bounding box center [260, 54] width 49 height 33
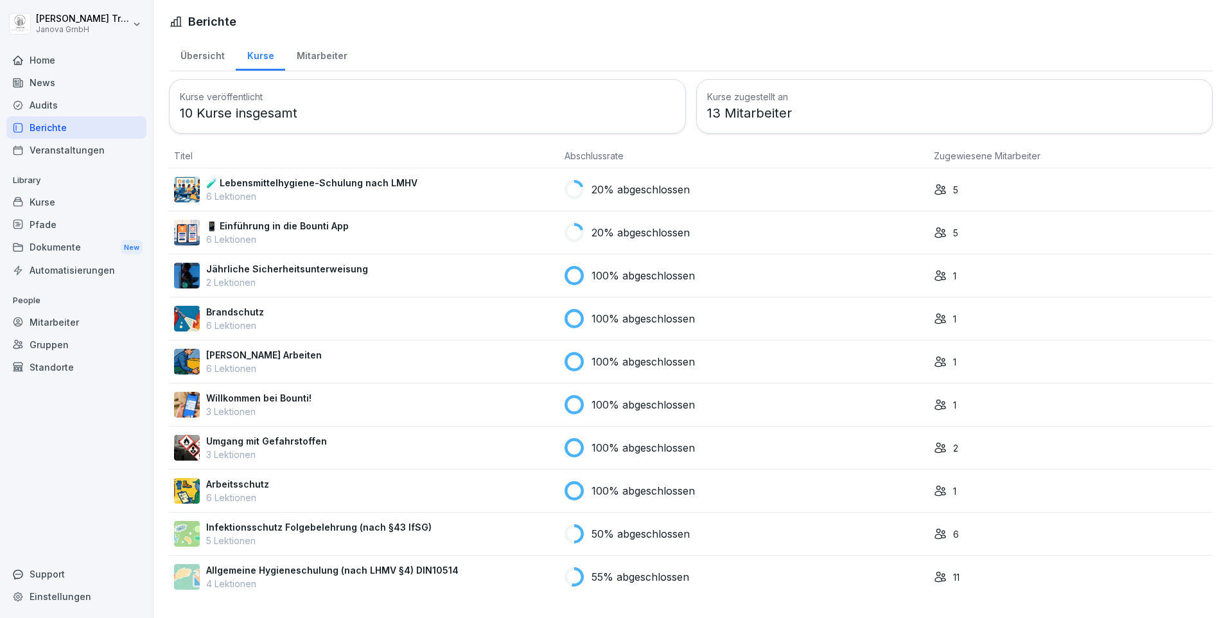
click at [214, 58] on div "Übersicht" at bounding box center [202, 54] width 67 height 33
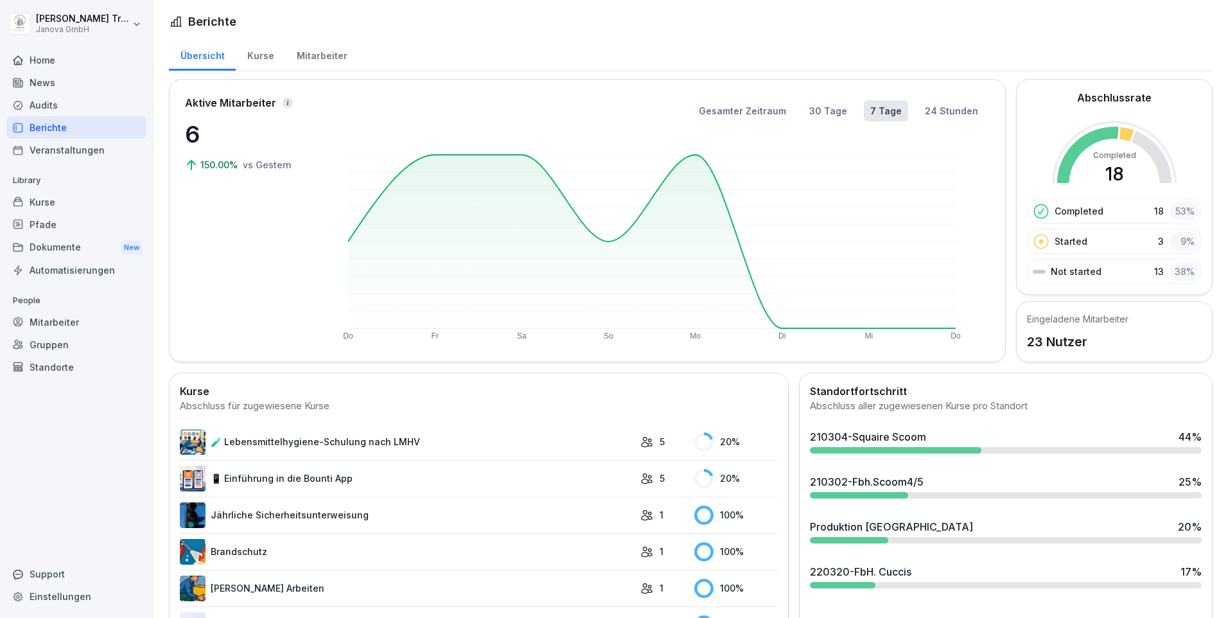
click at [73, 326] on div "Mitarbeiter" at bounding box center [76, 322] width 140 height 22
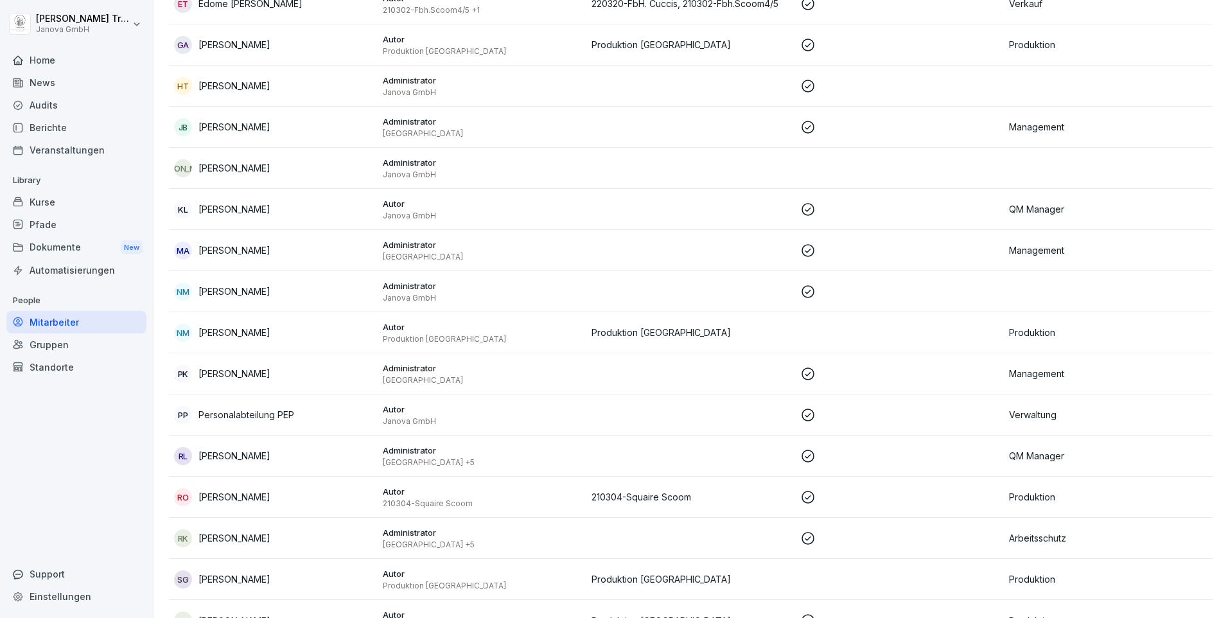
scroll to position [493, 0]
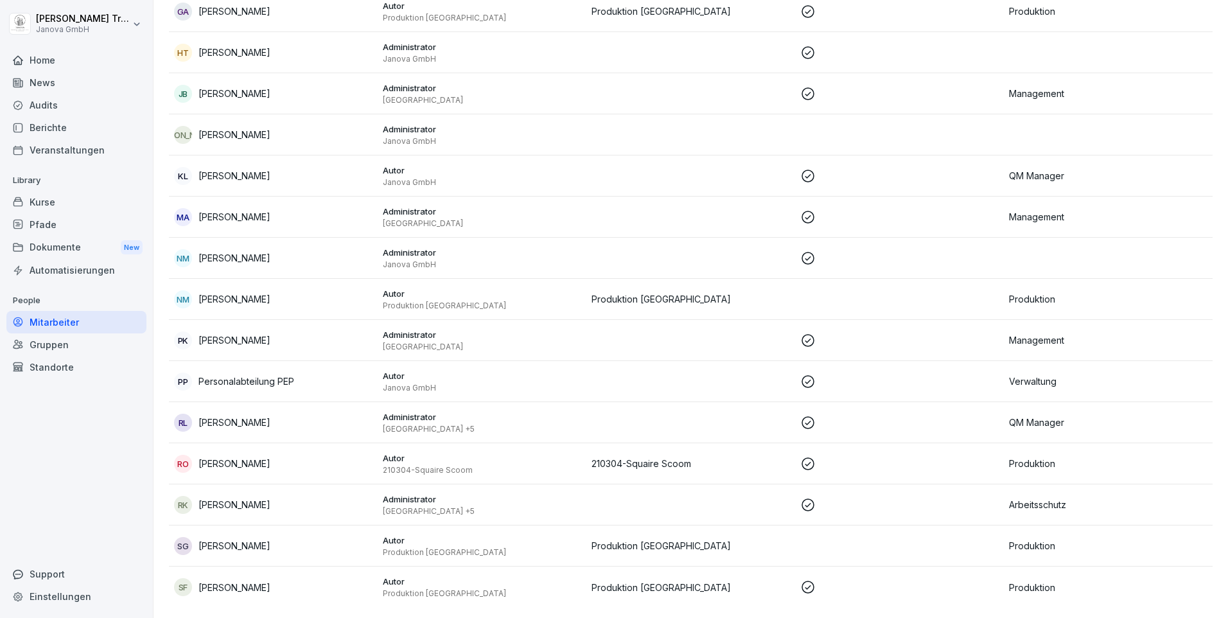
click at [70, 340] on div "Gruppen" at bounding box center [76, 344] width 140 height 22
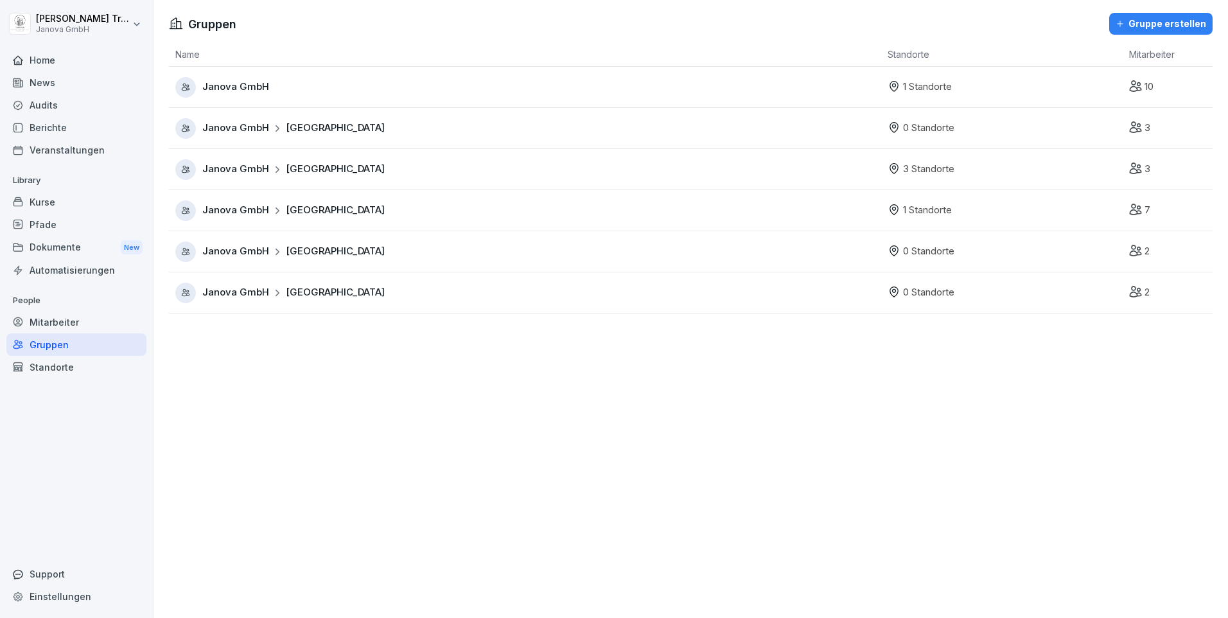
click at [276, 212] on icon at bounding box center [277, 210] width 9 height 9
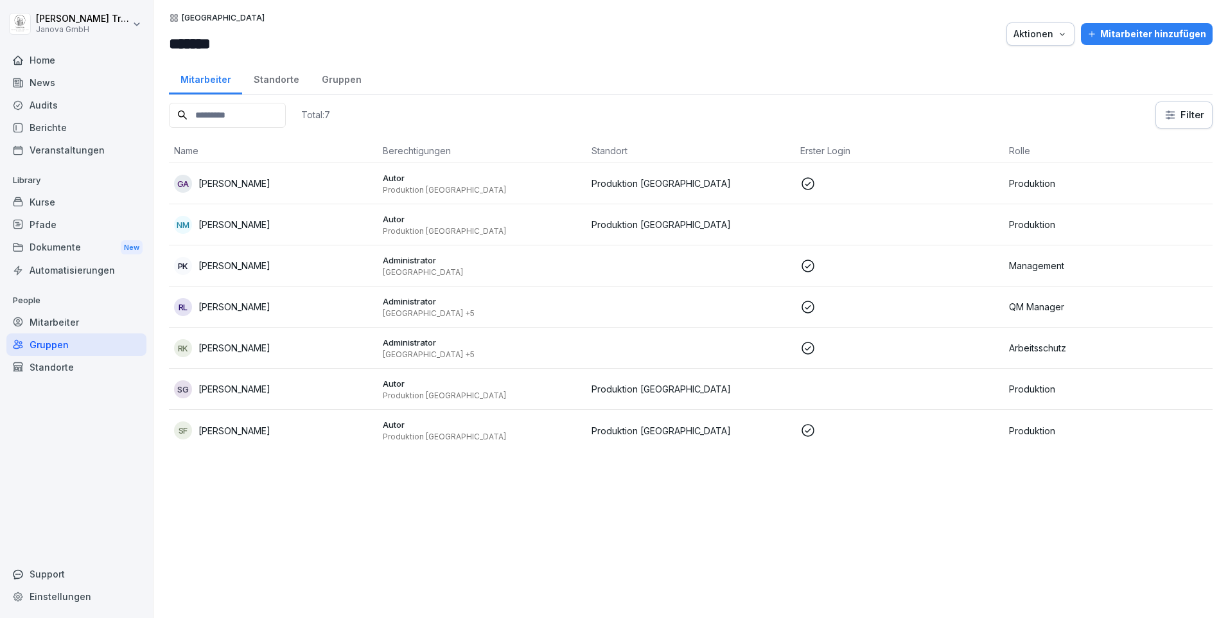
click at [61, 360] on div "Standorte" at bounding box center [76, 367] width 140 height 22
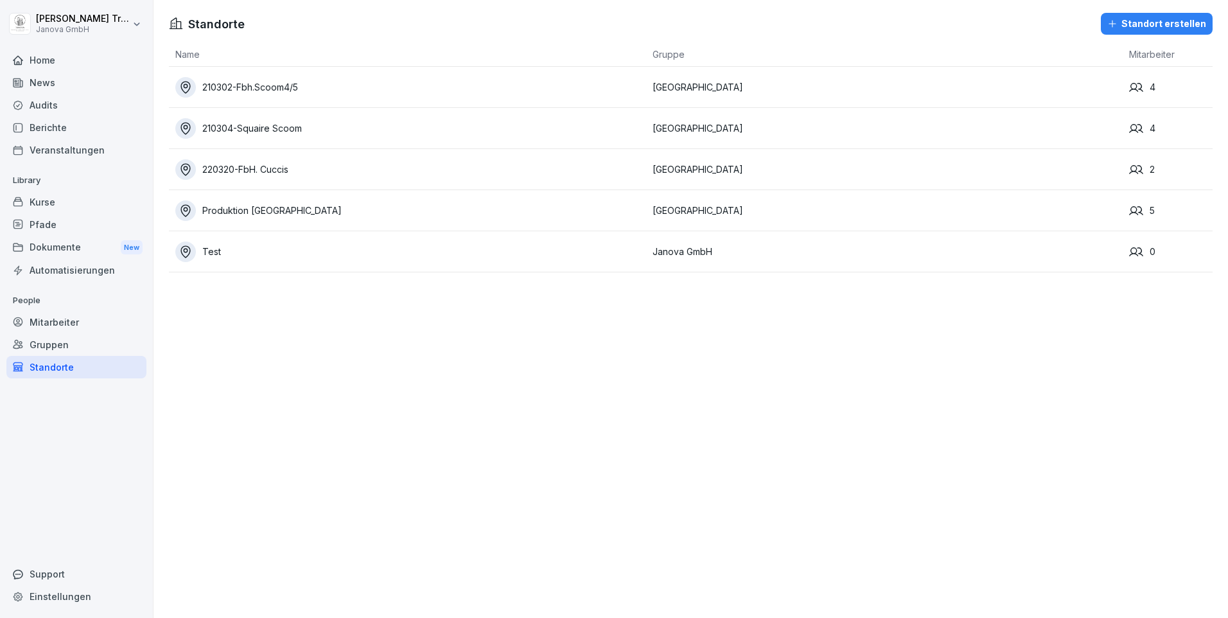
click at [270, 208] on div "Produktion [GEOGRAPHIC_DATA]" at bounding box center [410, 210] width 471 height 21
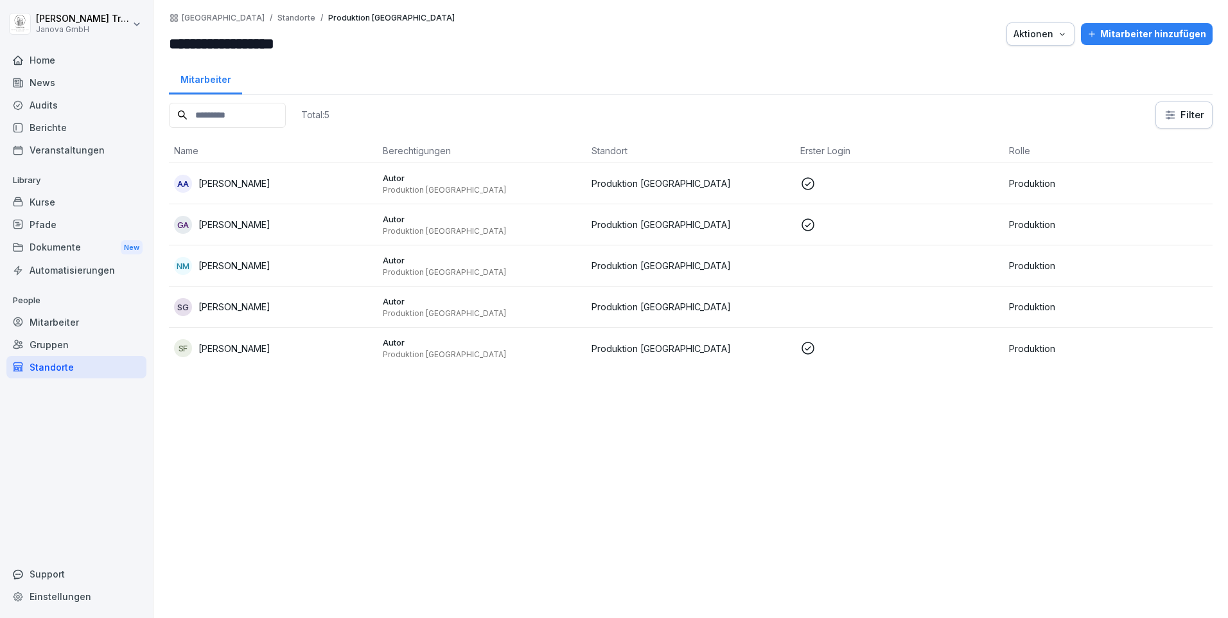
click at [51, 57] on div "Home" at bounding box center [76, 60] width 140 height 22
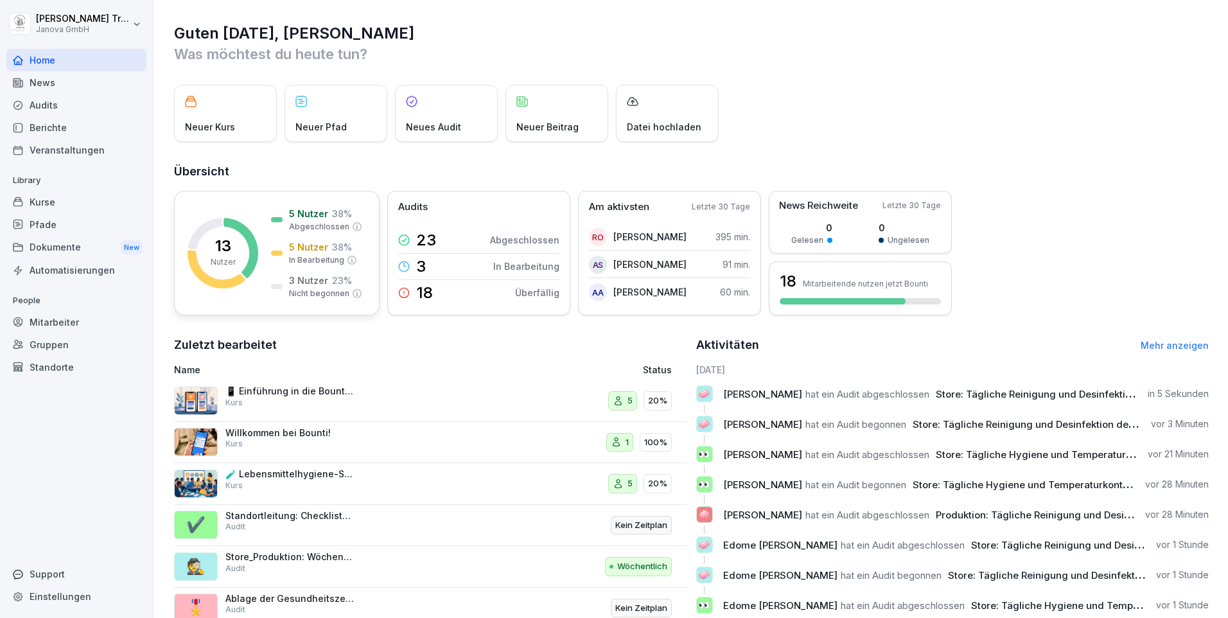
click at [307, 223] on p "Abgeschlossen" at bounding box center [319, 227] width 60 height 12
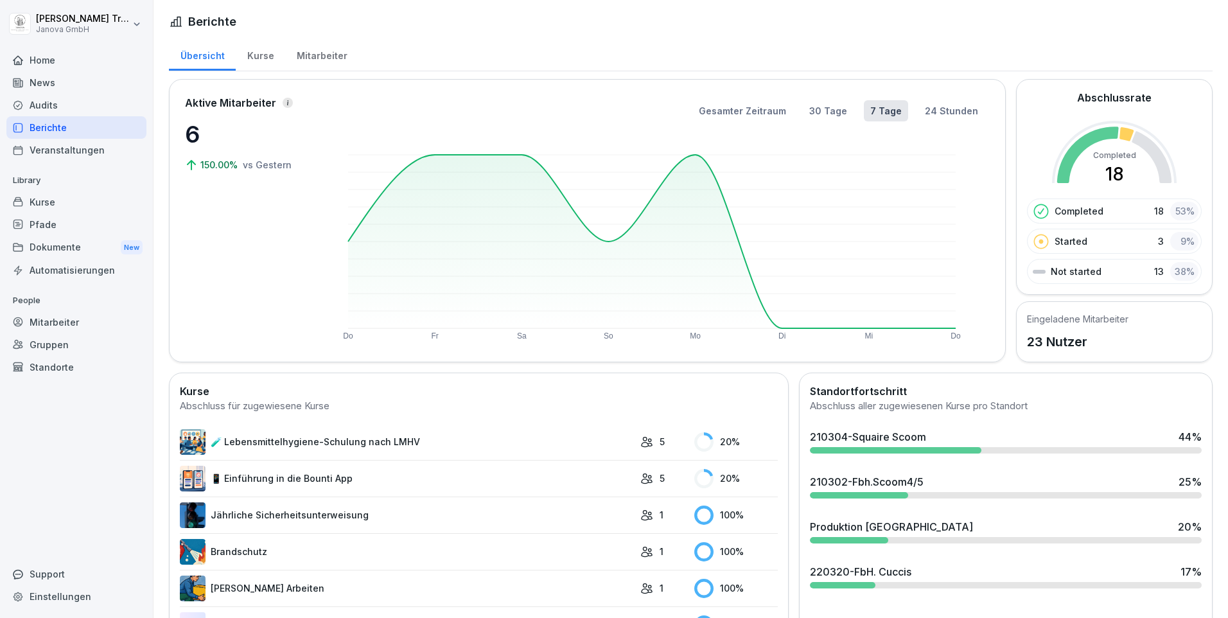
click at [304, 58] on div "Mitarbeiter" at bounding box center [321, 54] width 73 height 33
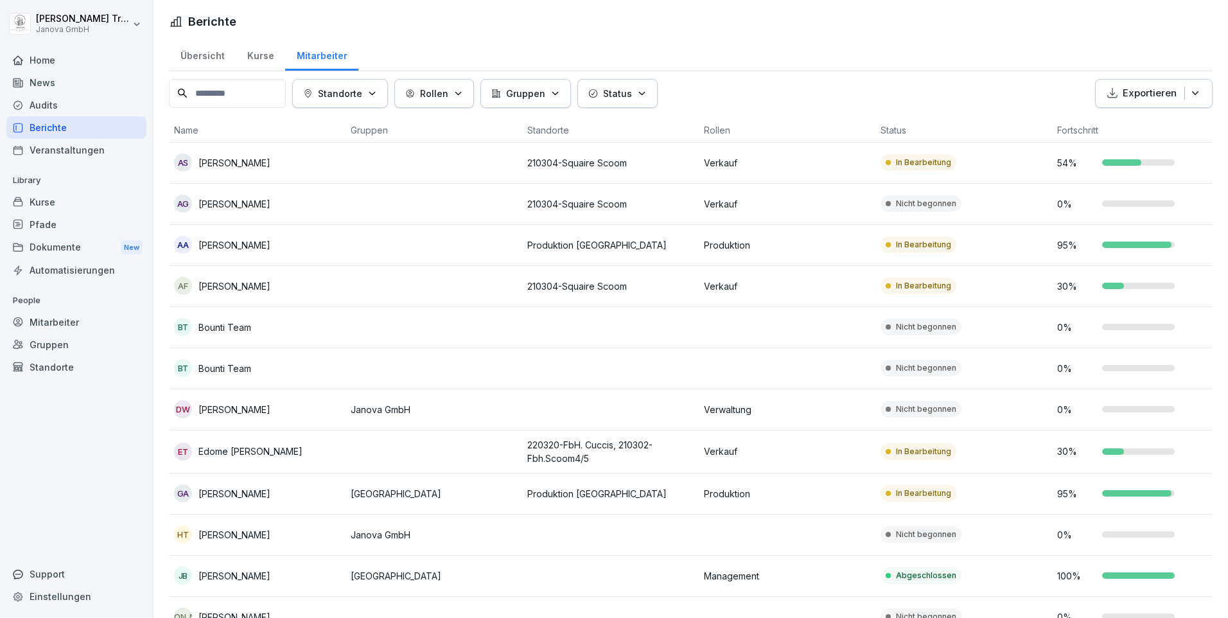
click at [388, 94] on button "Standorte" at bounding box center [340, 93] width 96 height 29
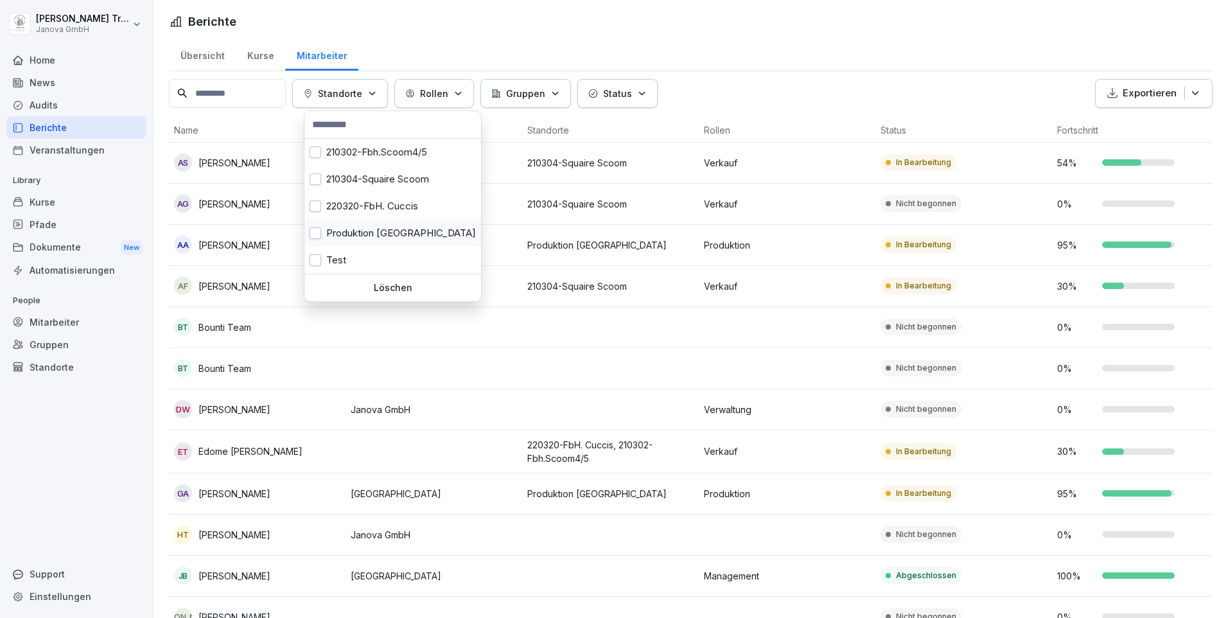
click at [320, 231] on button "button" at bounding box center [316, 233] width 12 height 12
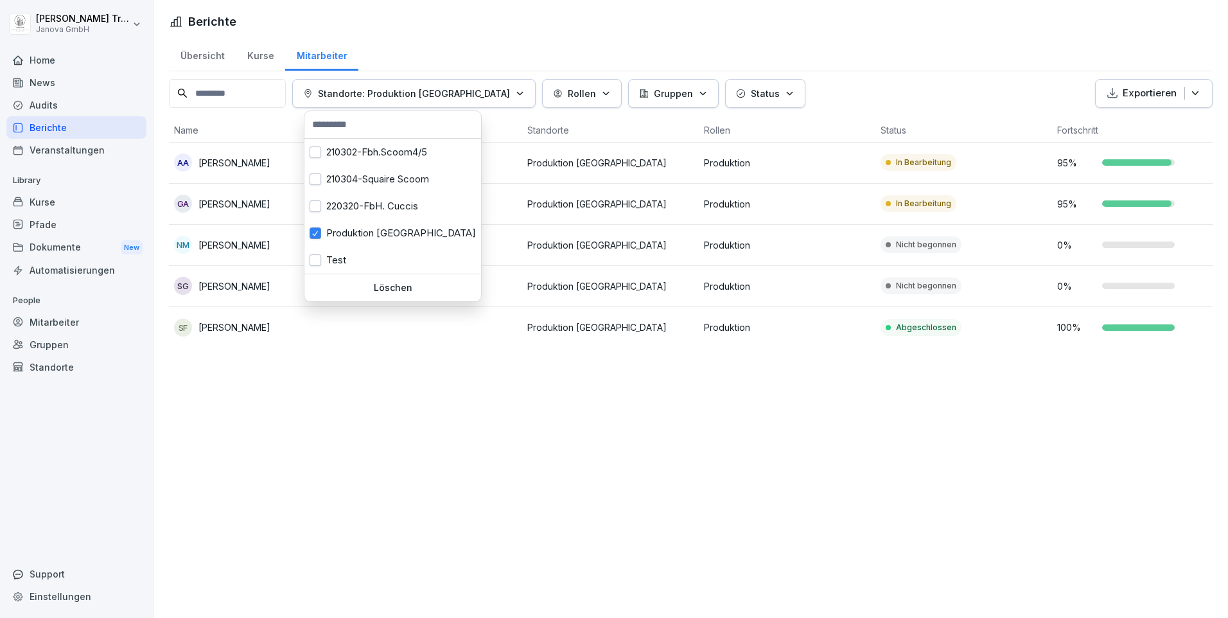
click at [517, 478] on html "[PERSON_NAME] Janova GmbH Home News Audits Berichte Veranstaltungen Library Kur…" at bounding box center [614, 309] width 1228 height 618
click at [515, 95] on icon "button" at bounding box center [520, 94] width 10 height 10
click at [315, 232] on button "button" at bounding box center [316, 233] width 12 height 12
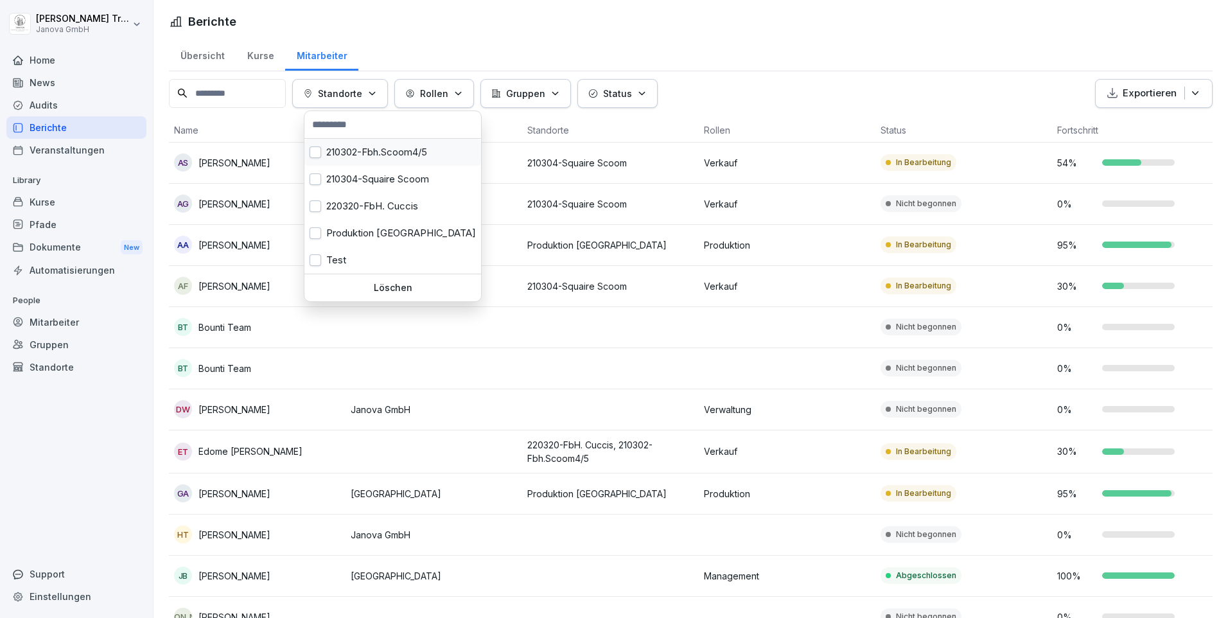
click at [312, 152] on button "button" at bounding box center [316, 152] width 12 height 12
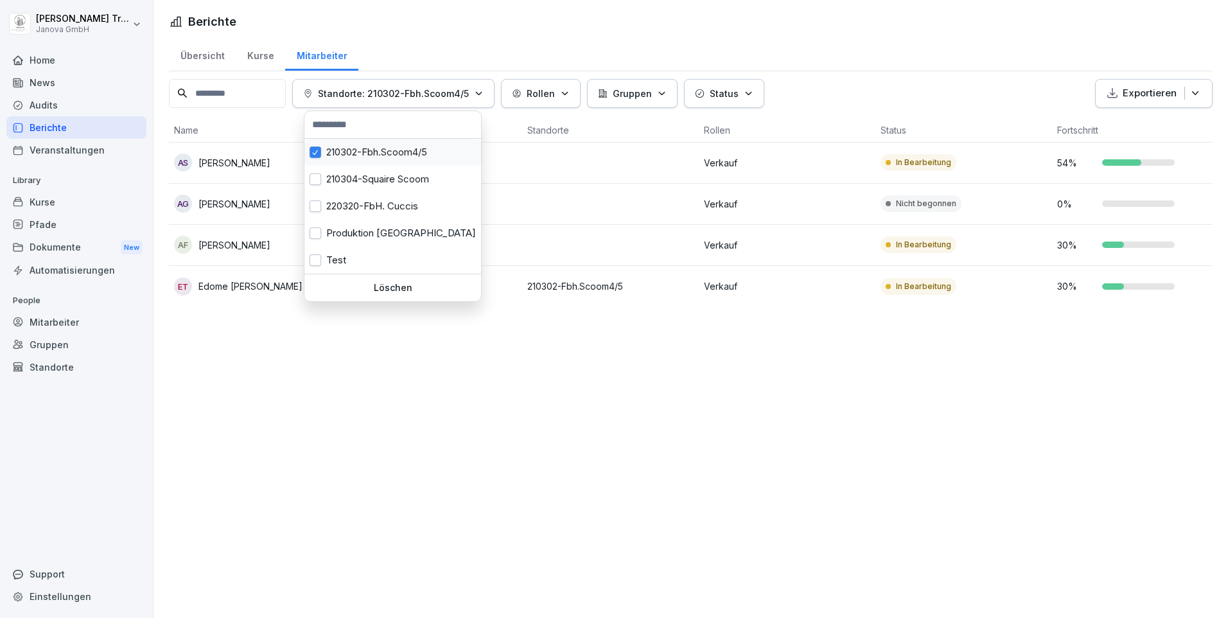
click at [312, 152] on button "button" at bounding box center [316, 152] width 12 height 12
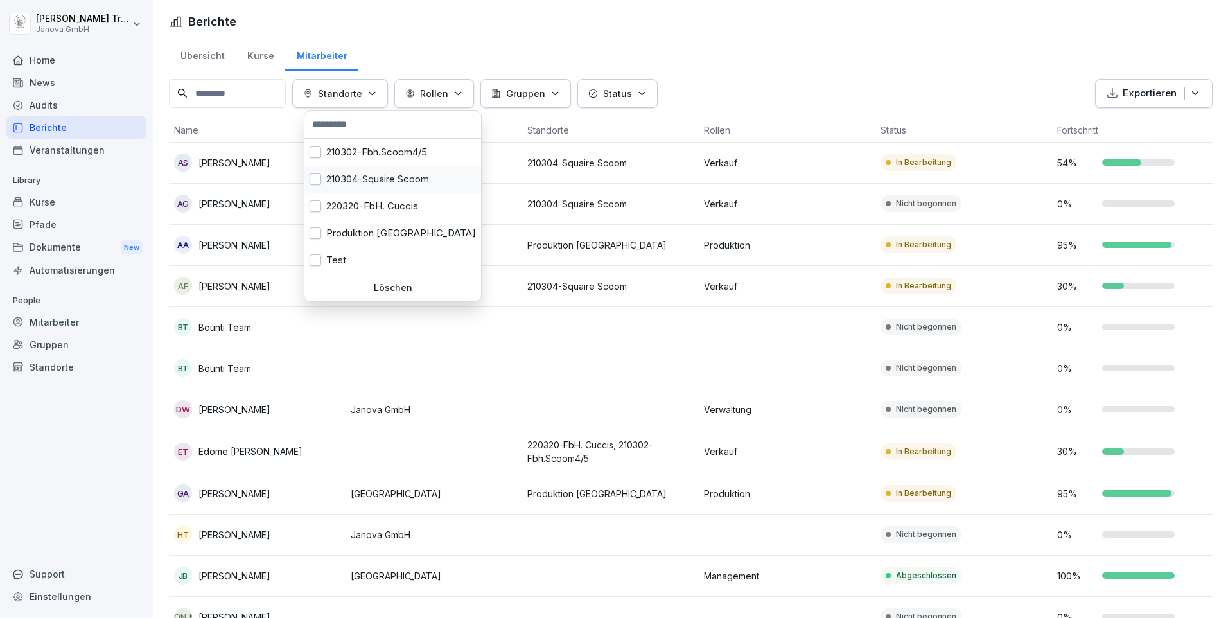
click at [317, 172] on div "210304-Squaire Scoom" at bounding box center [392, 179] width 177 height 27
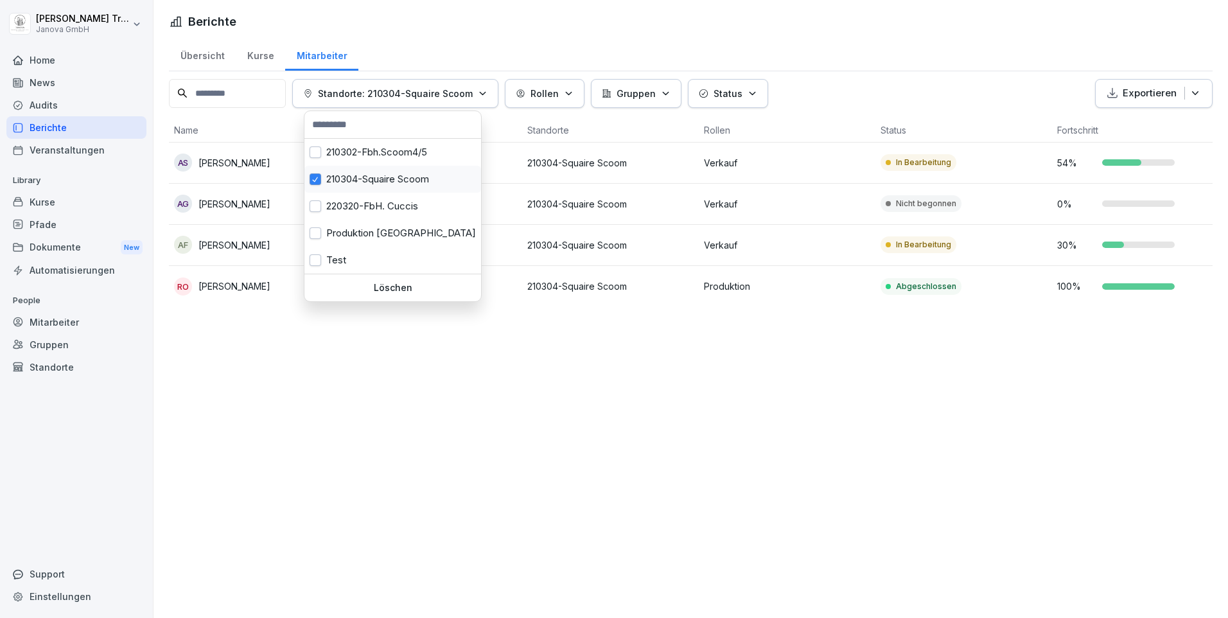
click at [317, 172] on div "210304-Squaire Scoom" at bounding box center [392, 179] width 177 height 27
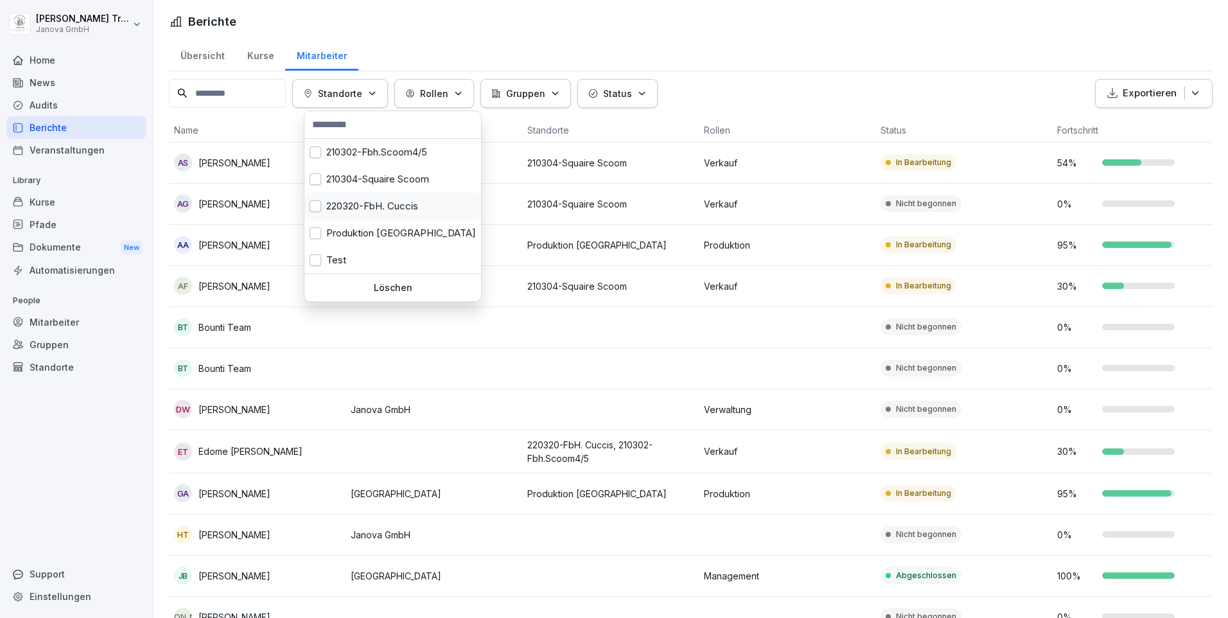
click at [326, 202] on div "220320-FbH. Cuccis" at bounding box center [392, 206] width 177 height 27
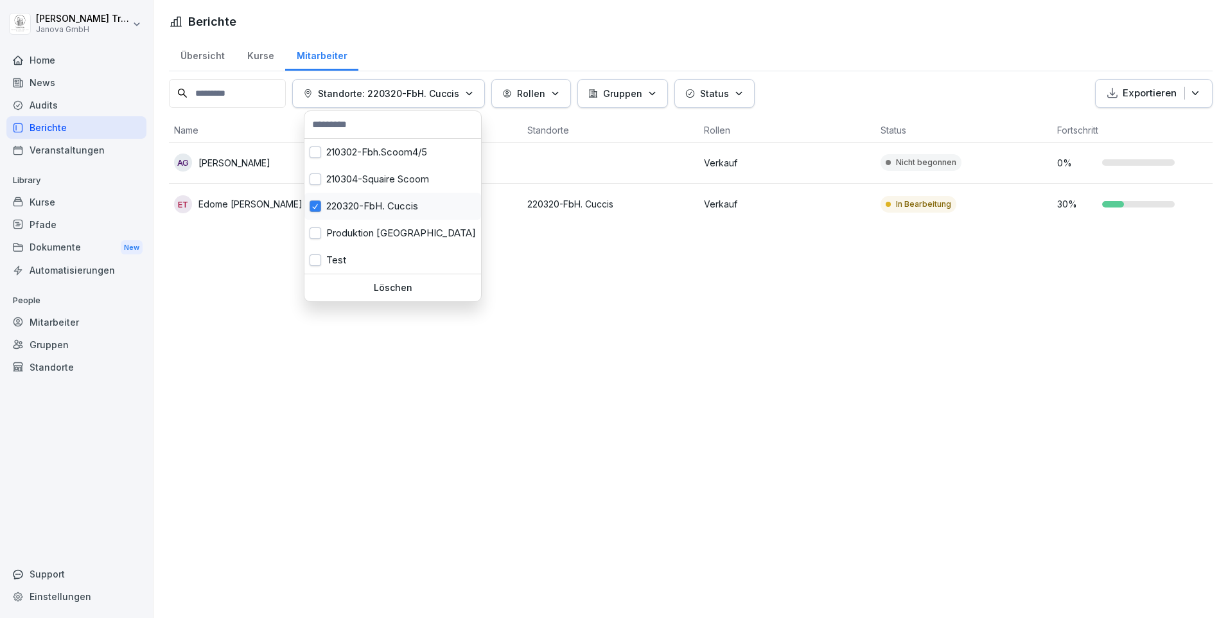
click at [320, 198] on div "220320-FbH. Cuccis" at bounding box center [392, 206] width 177 height 27
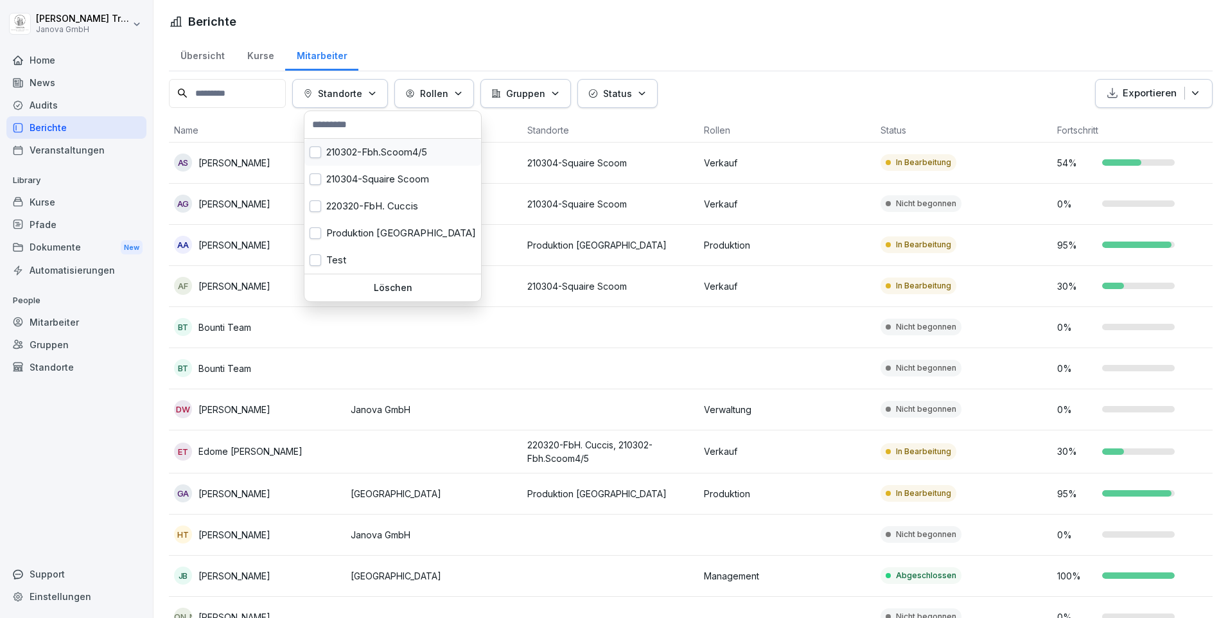
click at [315, 154] on button "button" at bounding box center [316, 152] width 12 height 12
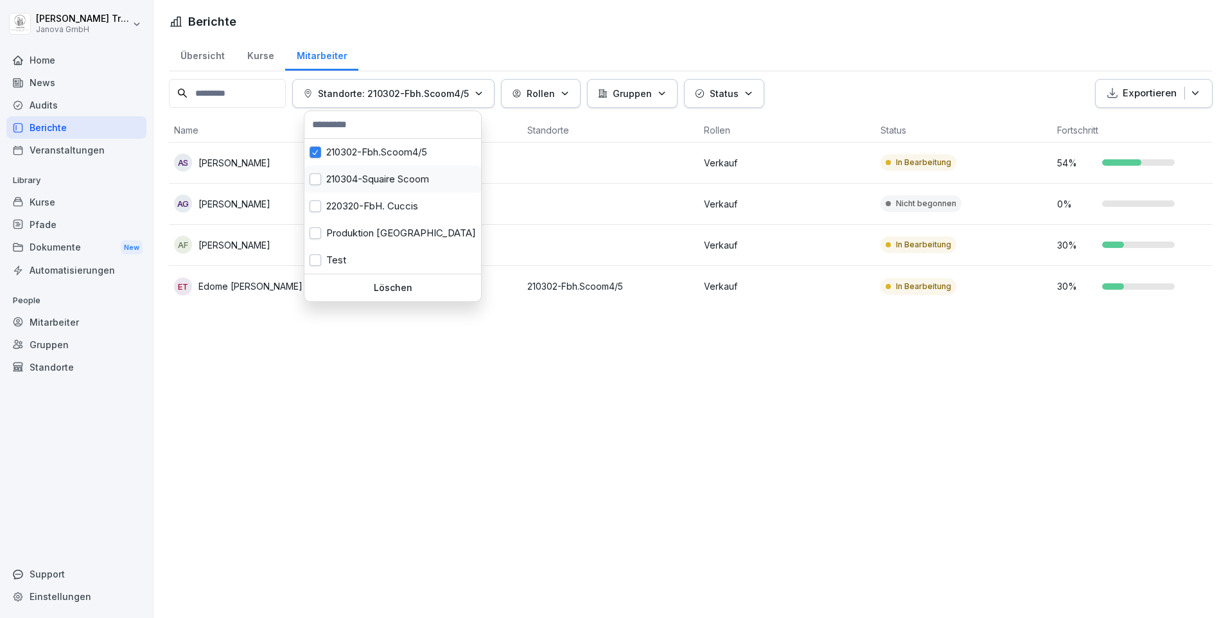
click at [315, 177] on button "button" at bounding box center [316, 179] width 12 height 12
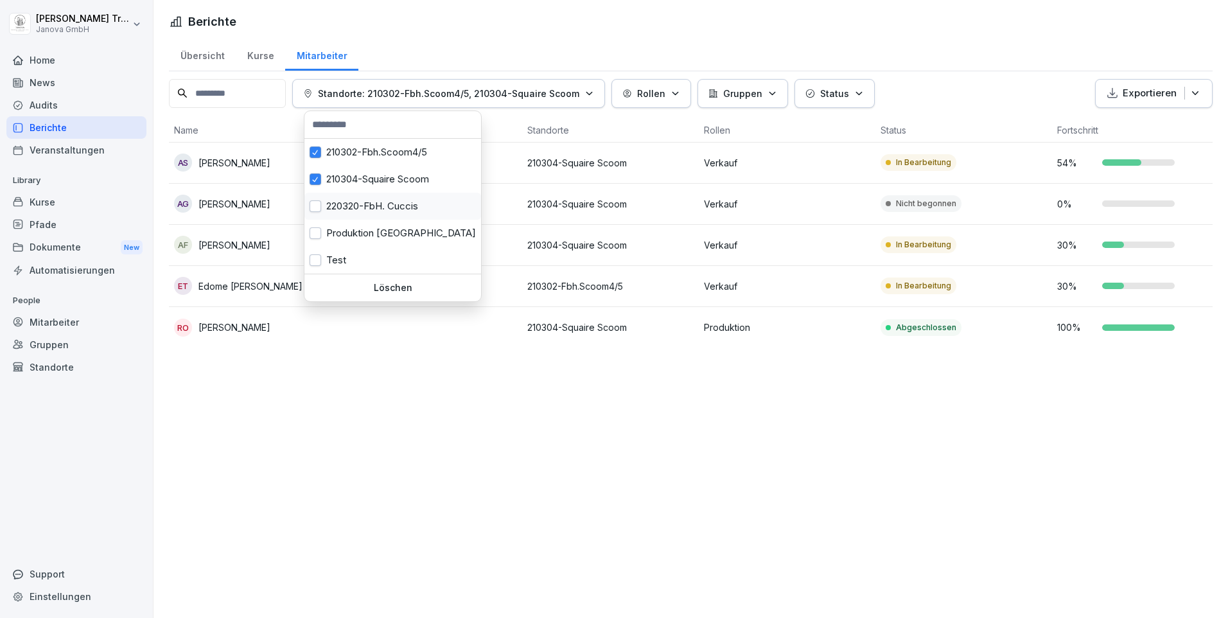
click at [321, 205] on div "220320-FbH. Cuccis" at bounding box center [392, 206] width 177 height 27
click at [385, 284] on p "Löschen" at bounding box center [393, 288] width 166 height 12
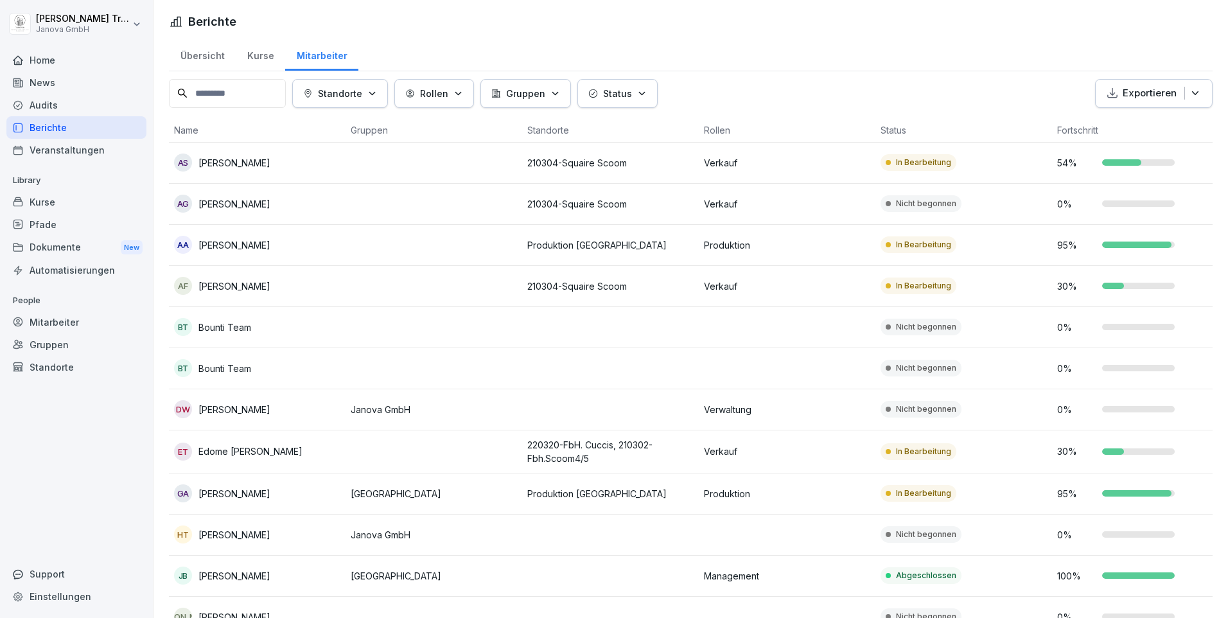
click at [47, 64] on div "Home" at bounding box center [76, 60] width 140 height 22
